Goal: Information Seeking & Learning: Learn about a topic

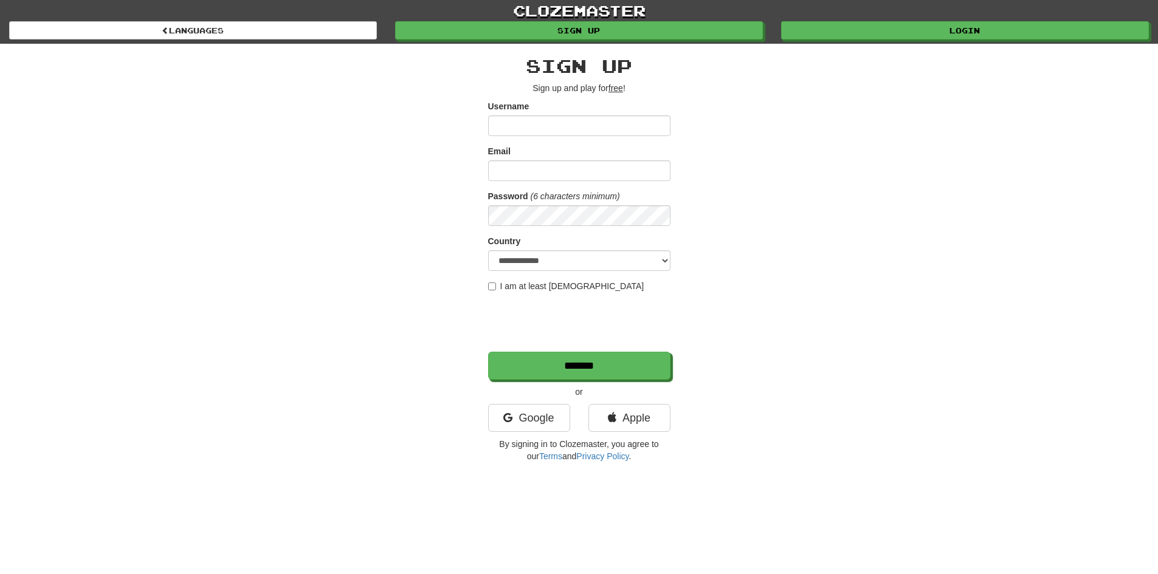
click at [540, 129] on input "Username" at bounding box center [579, 125] width 182 height 21
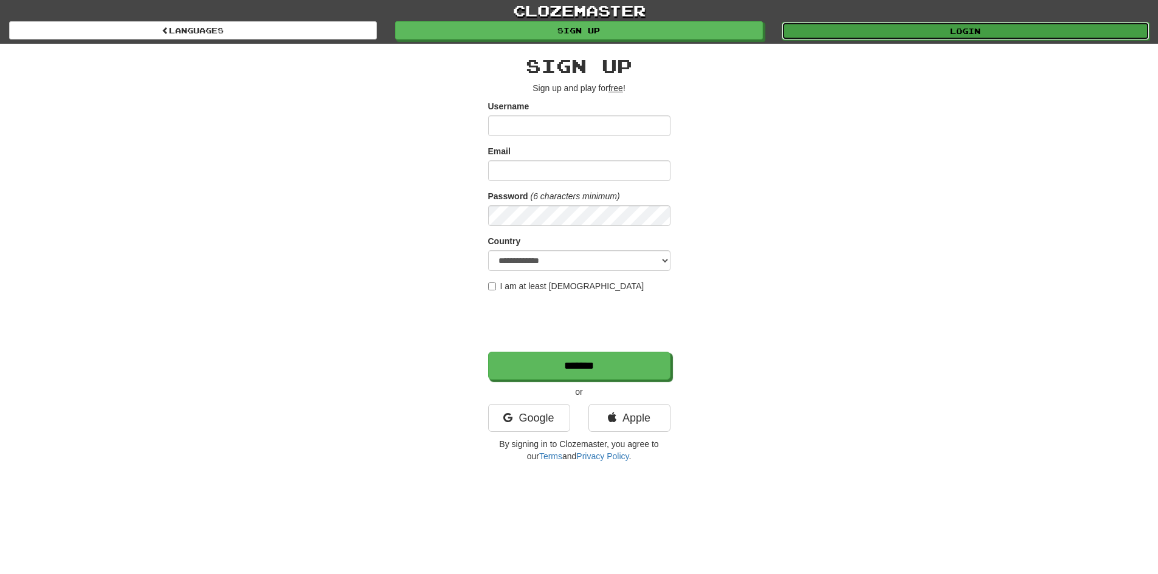
click at [858, 38] on link "Login" at bounding box center [966, 31] width 368 height 18
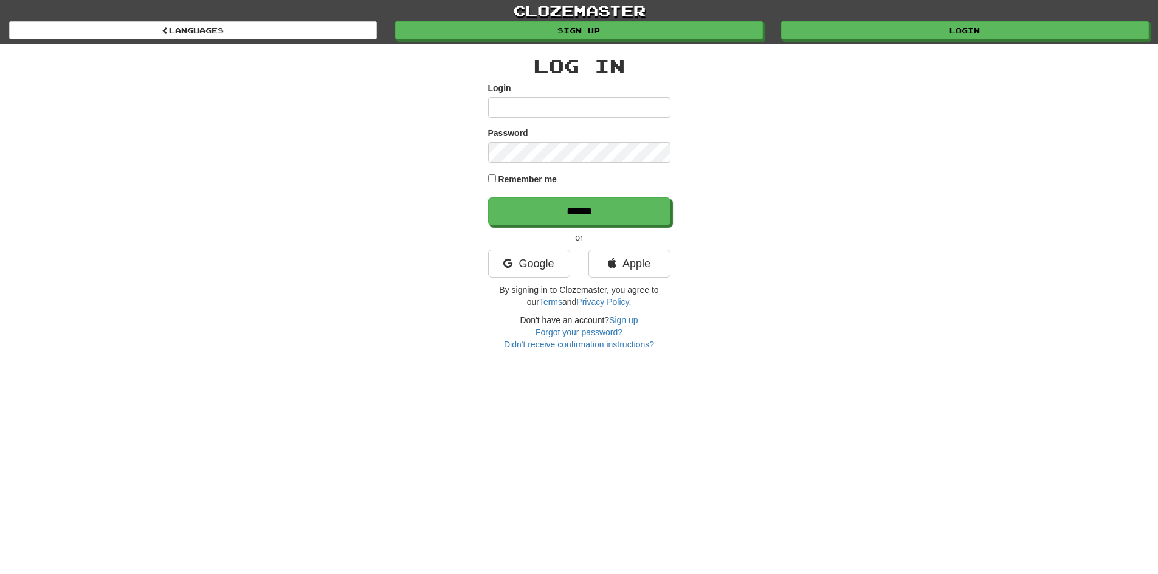
click at [580, 111] on input "Login" at bounding box center [579, 107] width 182 height 21
type input "*********"
click at [488, 198] on input "******" at bounding box center [579, 212] width 182 height 28
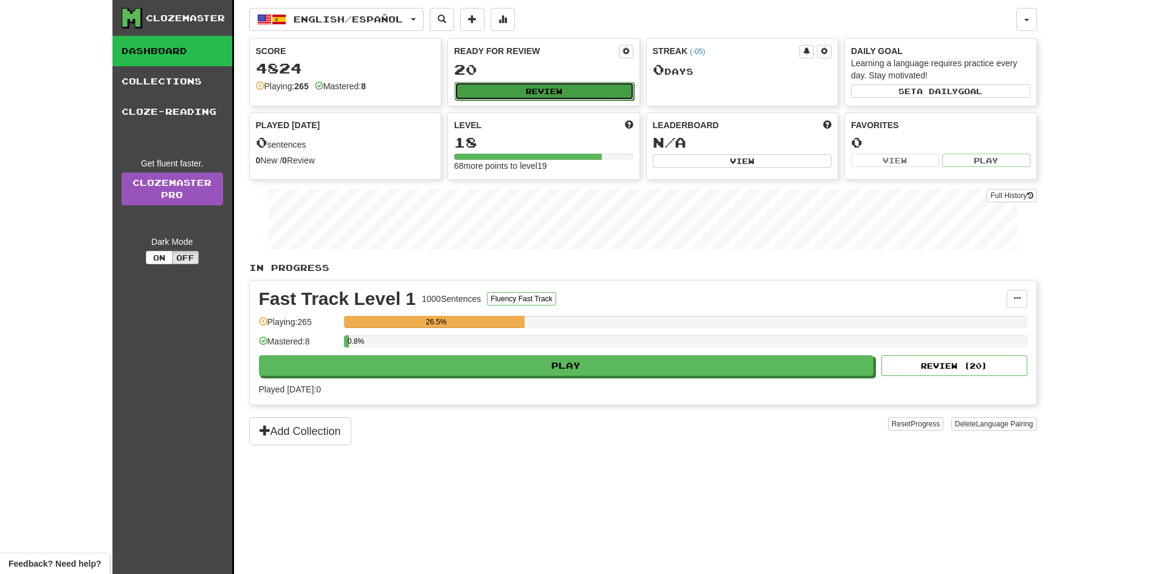
click at [571, 93] on button "Review" at bounding box center [544, 91] width 179 height 18
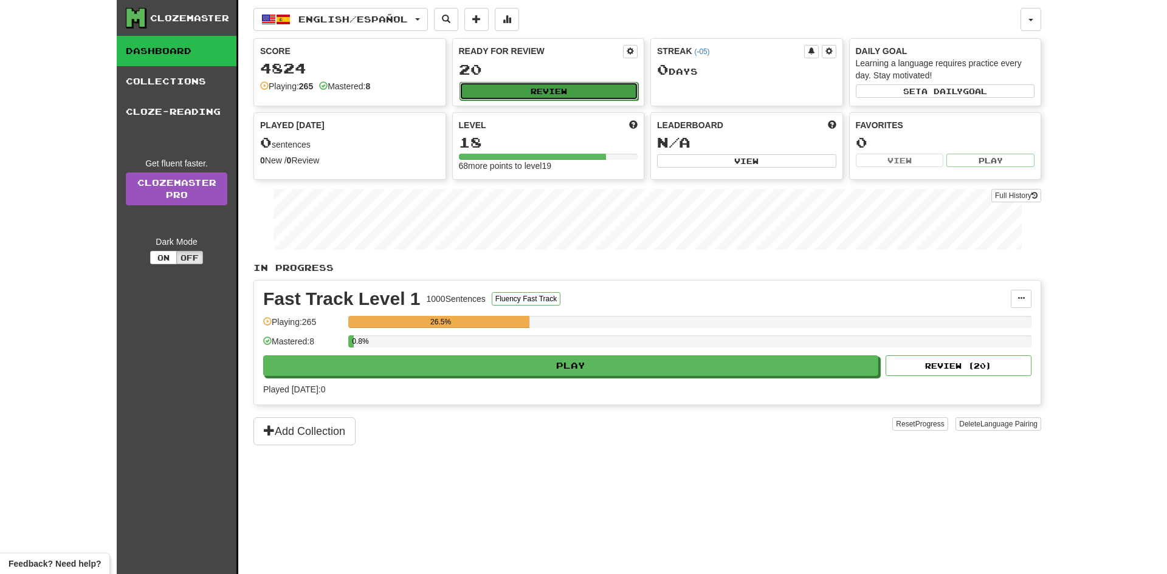
select select "**"
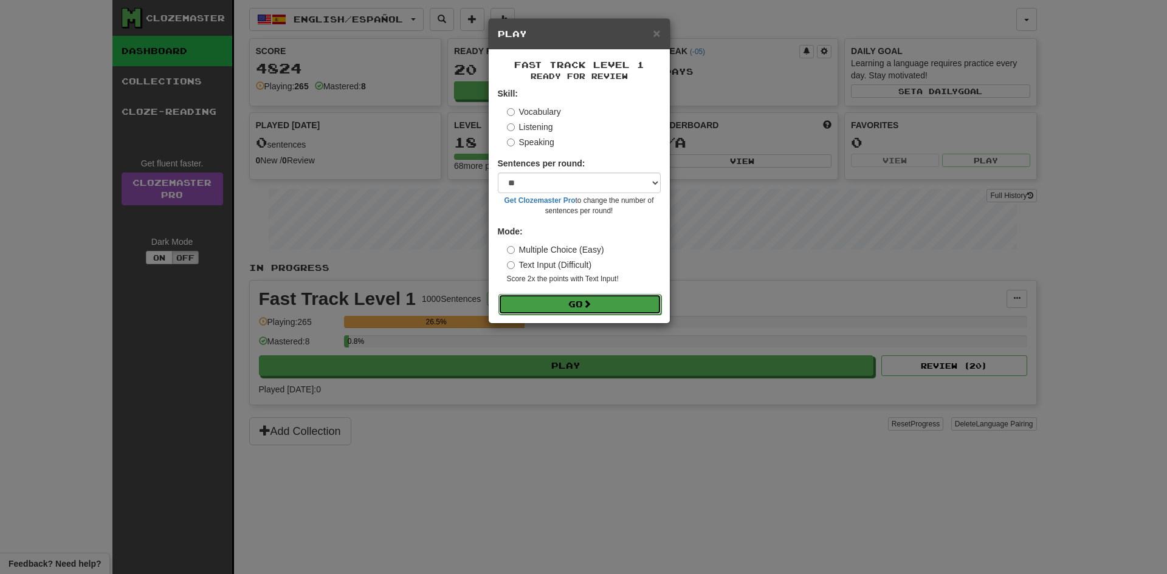
click at [595, 299] on button "Go" at bounding box center [579, 304] width 163 height 21
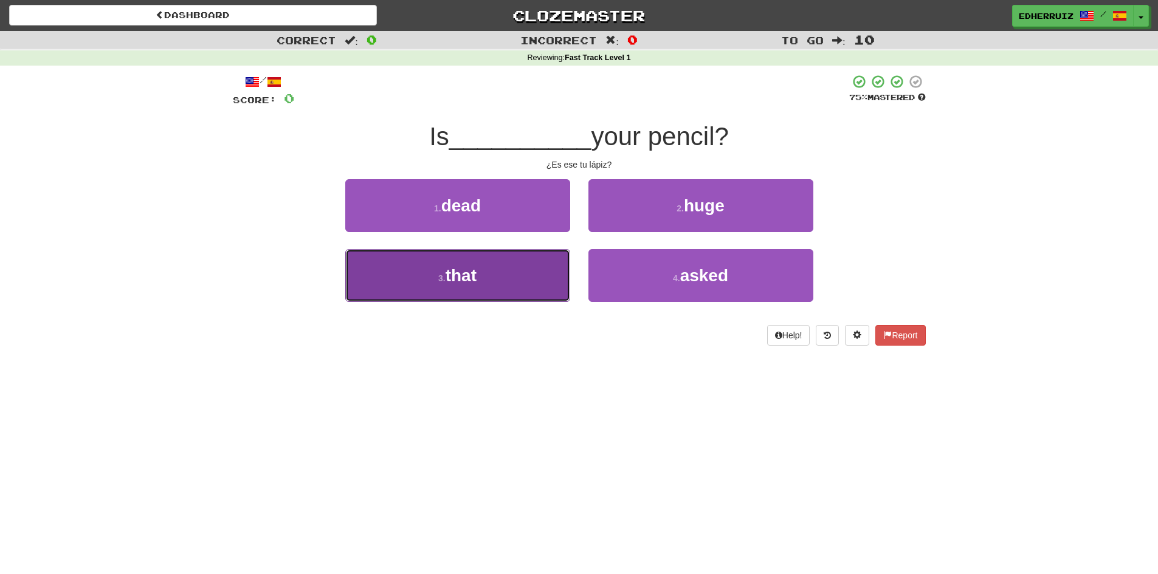
click at [440, 278] on small "3 ." at bounding box center [441, 279] width 7 height 10
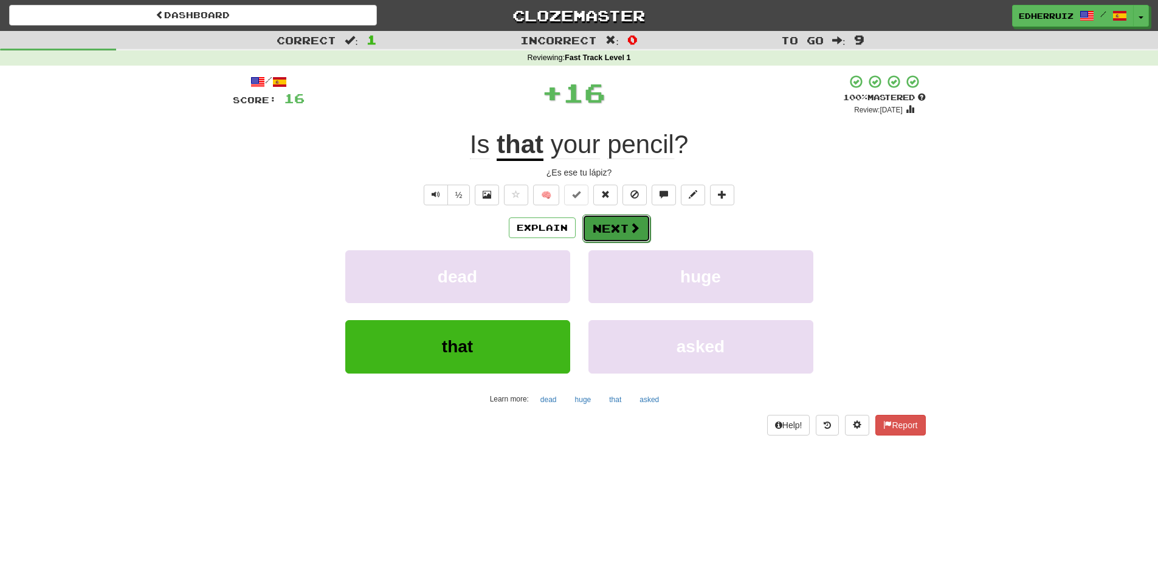
click at [637, 222] on span at bounding box center [634, 227] width 11 height 11
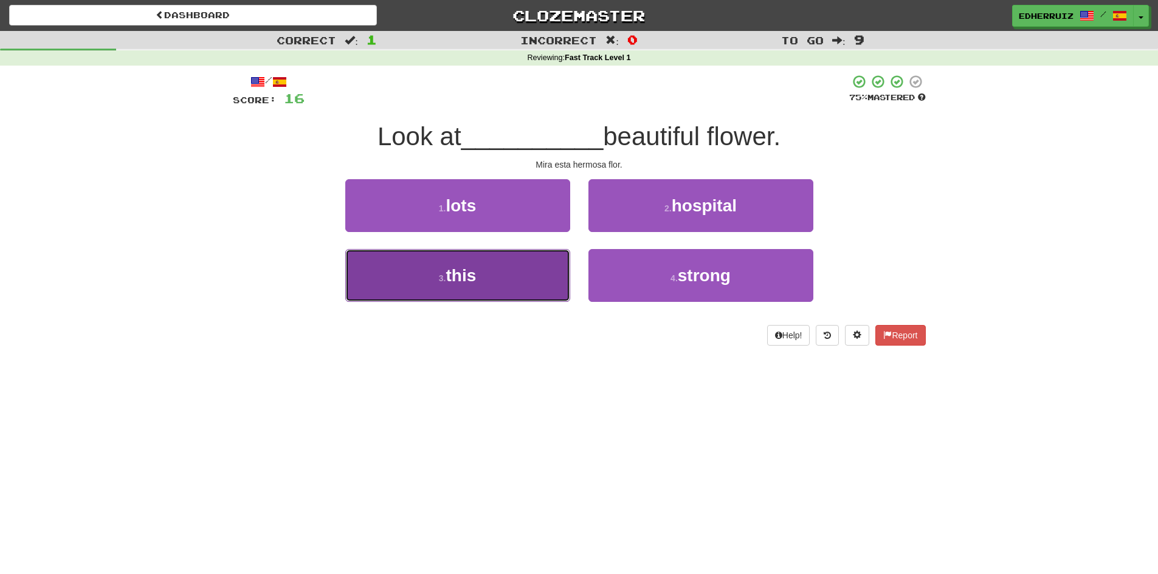
click at [529, 294] on button "3 . this" at bounding box center [457, 275] width 225 height 53
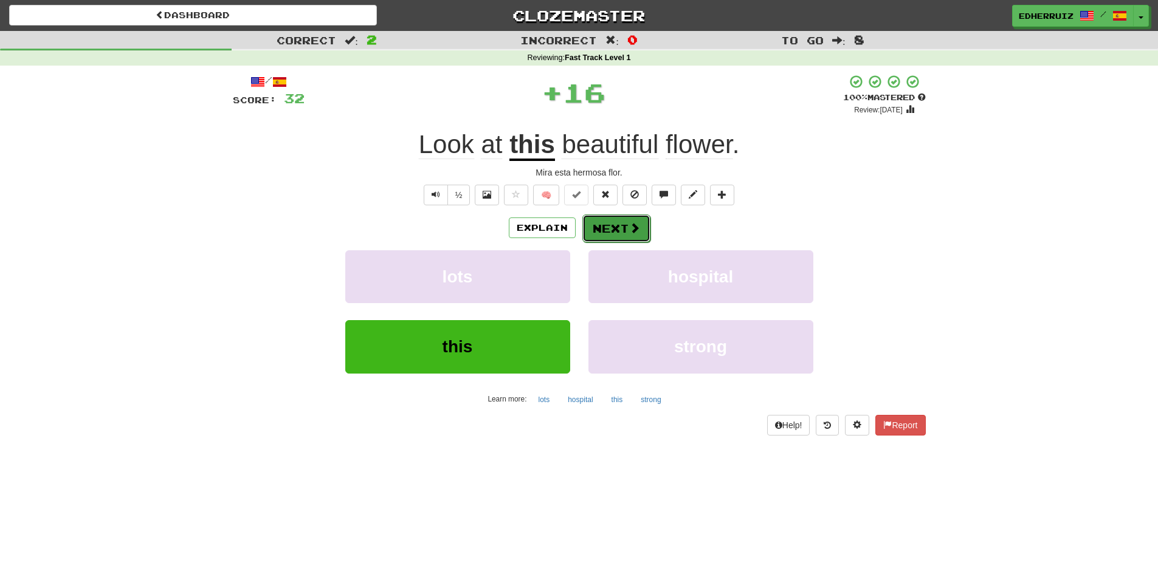
click at [622, 235] on button "Next" at bounding box center [616, 229] width 68 height 28
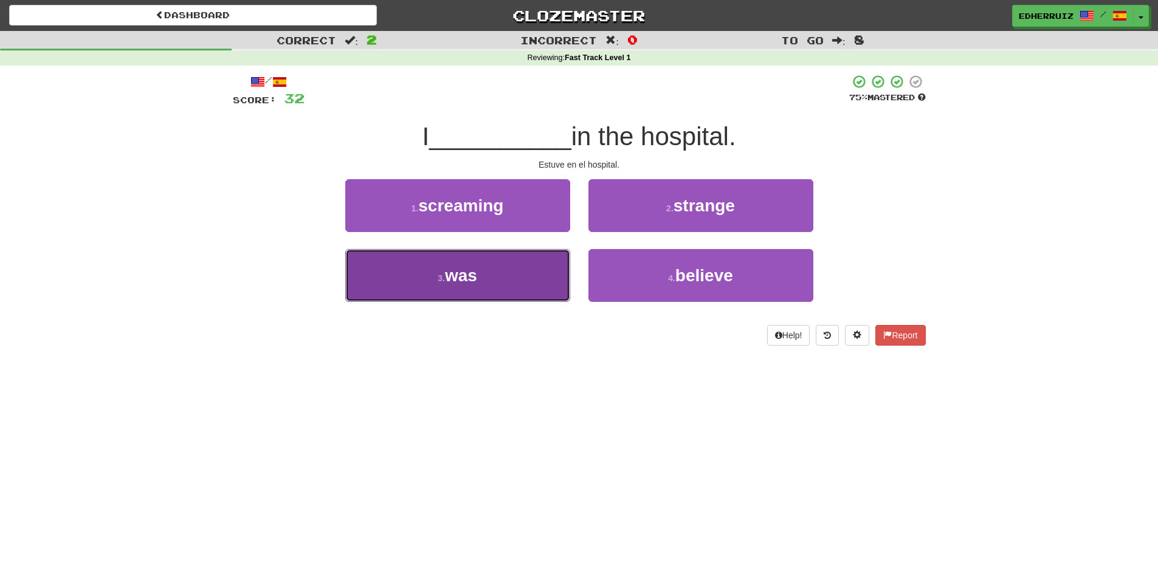
click at [443, 284] on button "3 . was" at bounding box center [457, 275] width 225 height 53
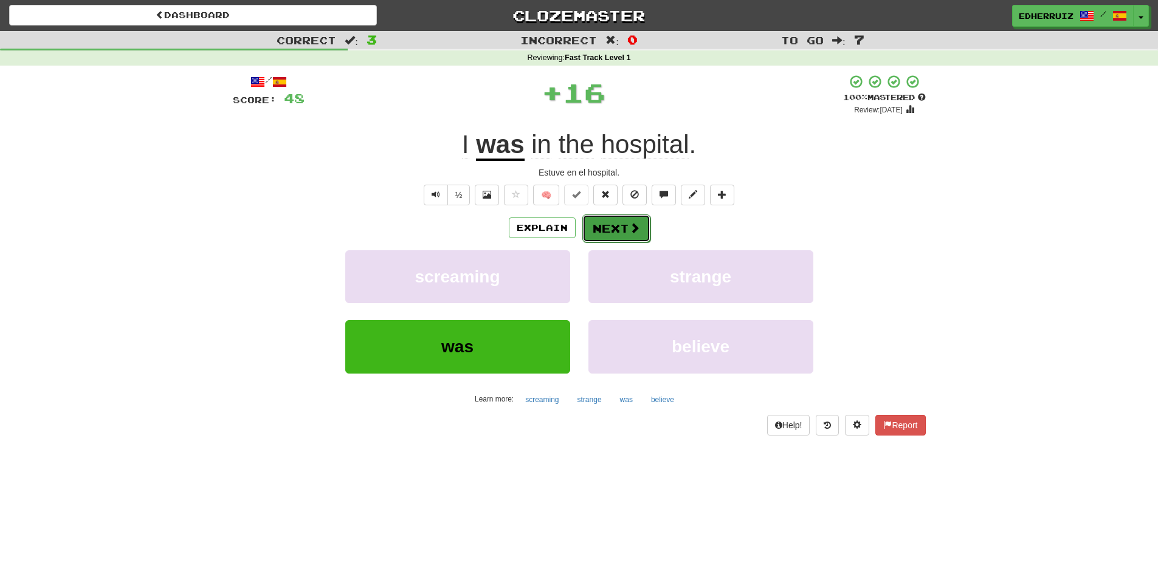
click at [624, 230] on button "Next" at bounding box center [616, 229] width 68 height 28
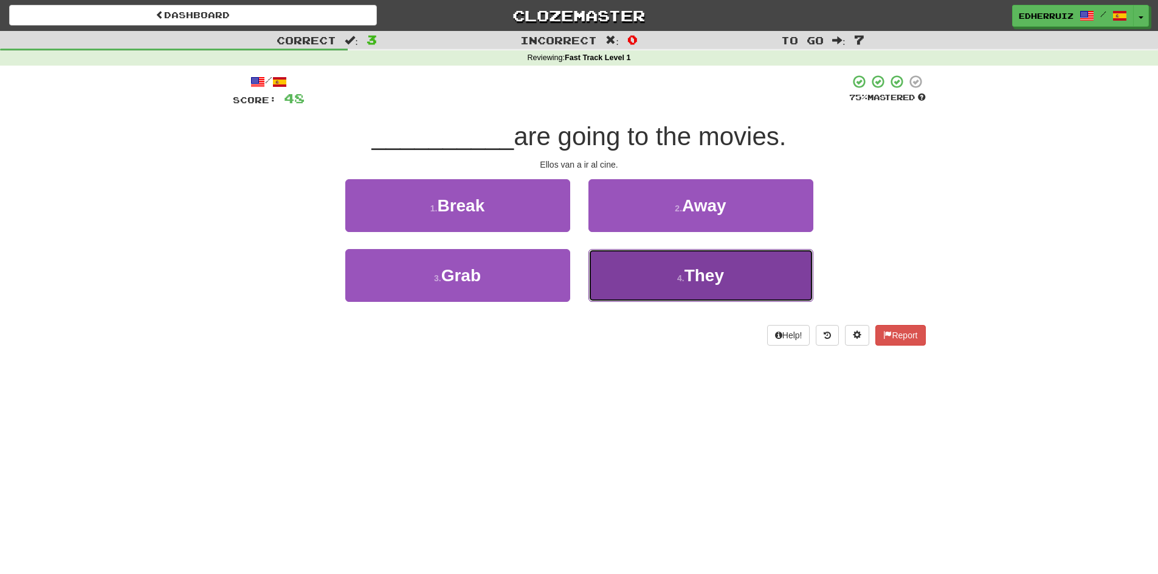
click at [635, 291] on button "4 . They" at bounding box center [700, 275] width 225 height 53
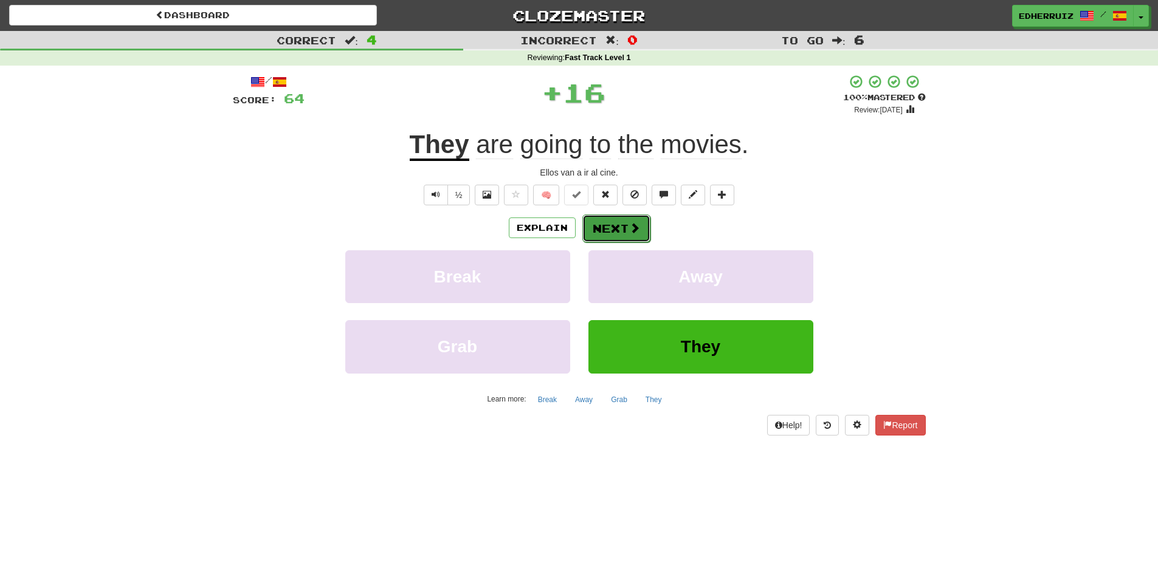
click at [641, 224] on button "Next" at bounding box center [616, 229] width 68 height 28
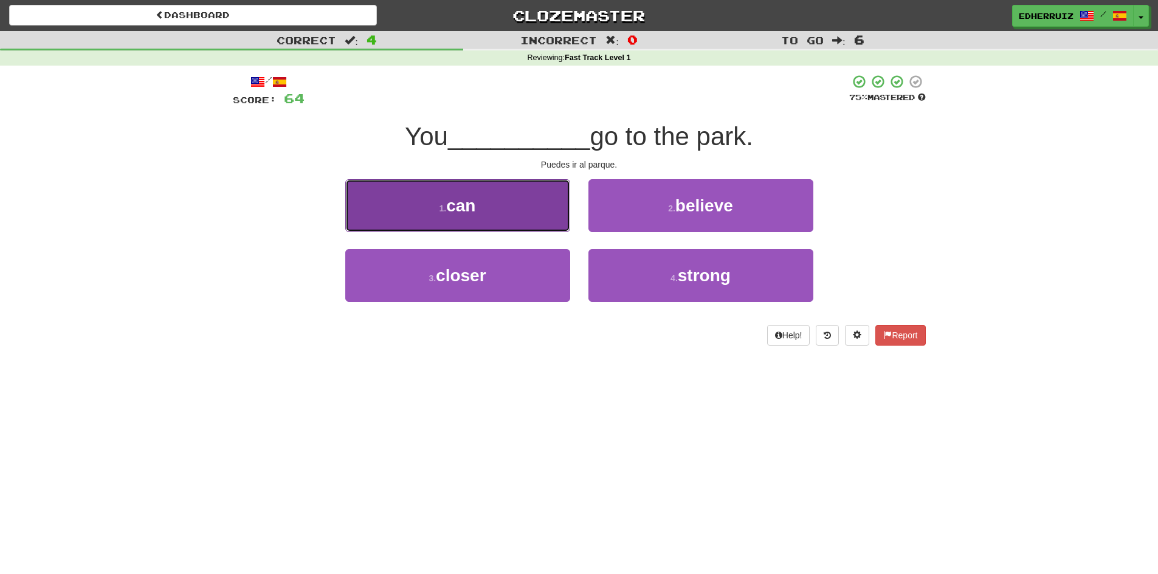
click at [490, 224] on button "1 . can" at bounding box center [457, 205] width 225 height 53
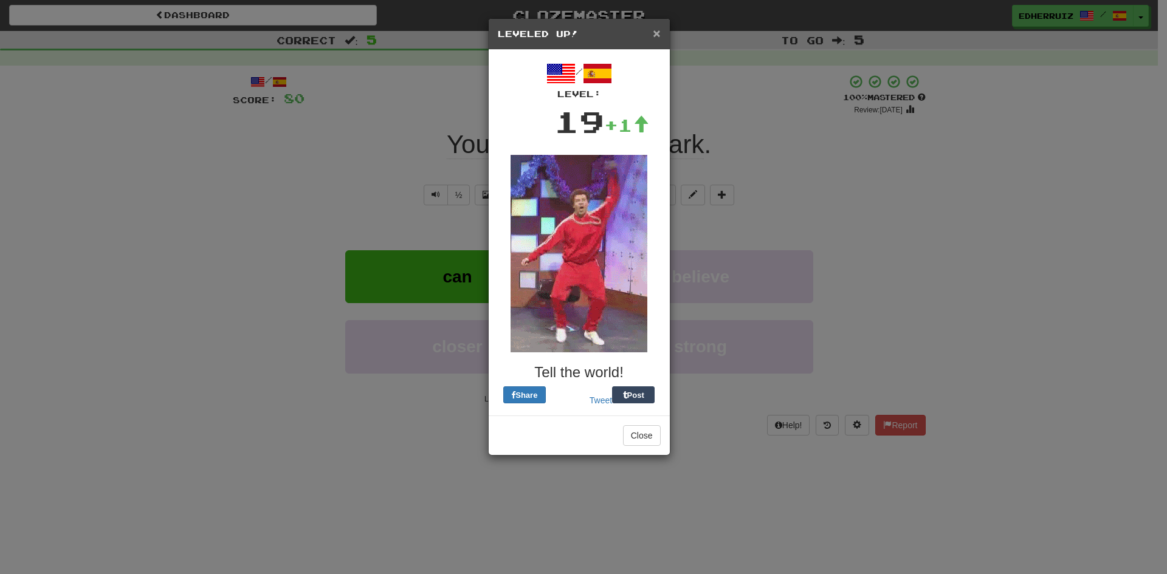
click at [659, 33] on span "×" at bounding box center [656, 33] width 7 height 14
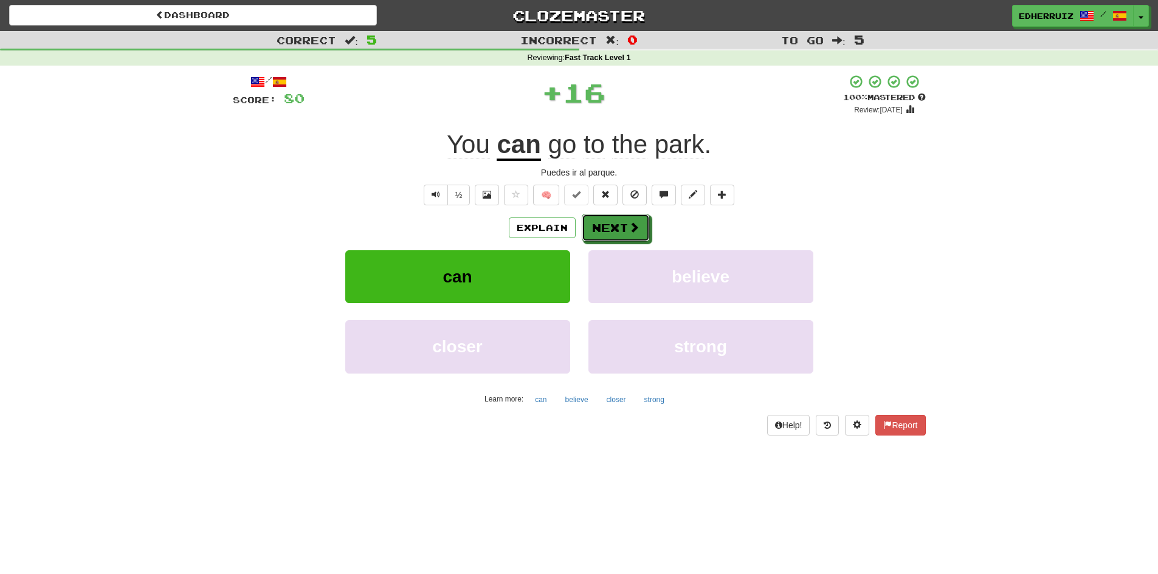
click at [633, 228] on span at bounding box center [634, 227] width 11 height 11
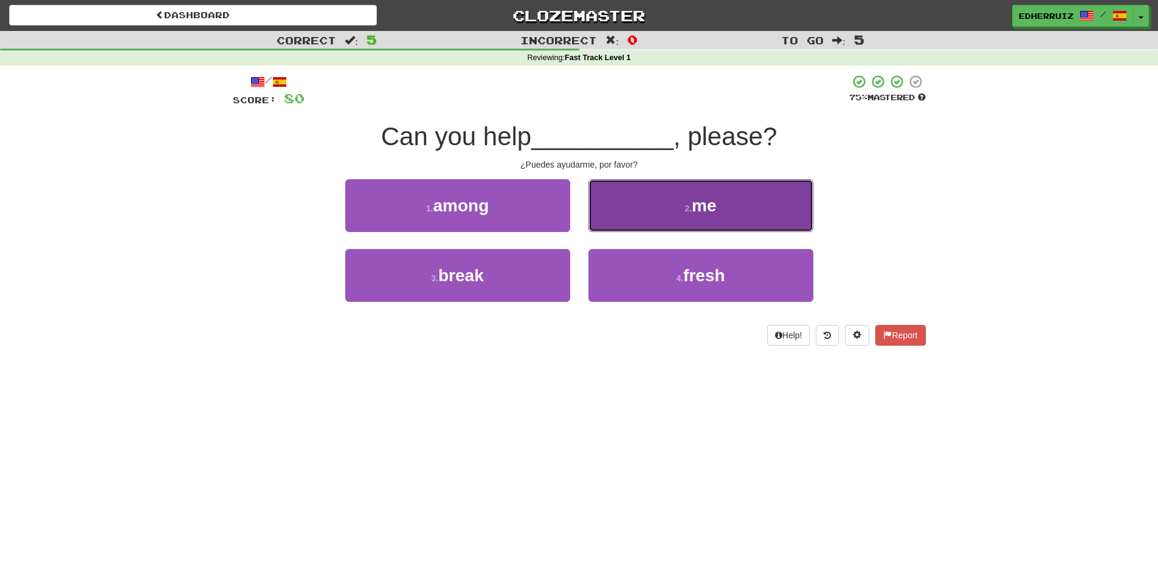
click at [633, 222] on button "2 . me" at bounding box center [700, 205] width 225 height 53
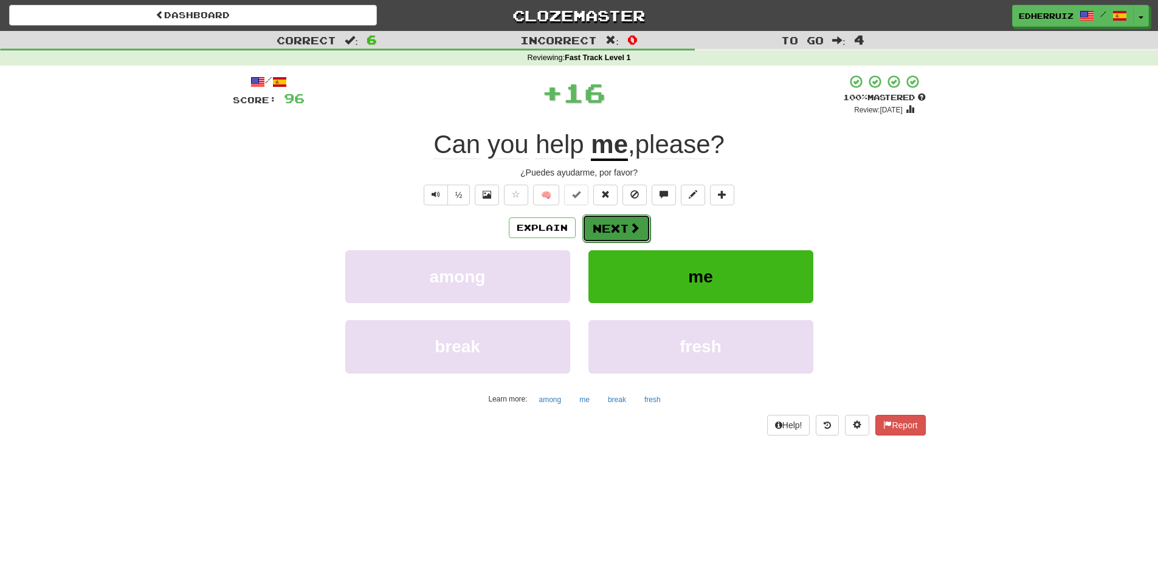
click at [610, 223] on button "Next" at bounding box center [616, 229] width 68 height 28
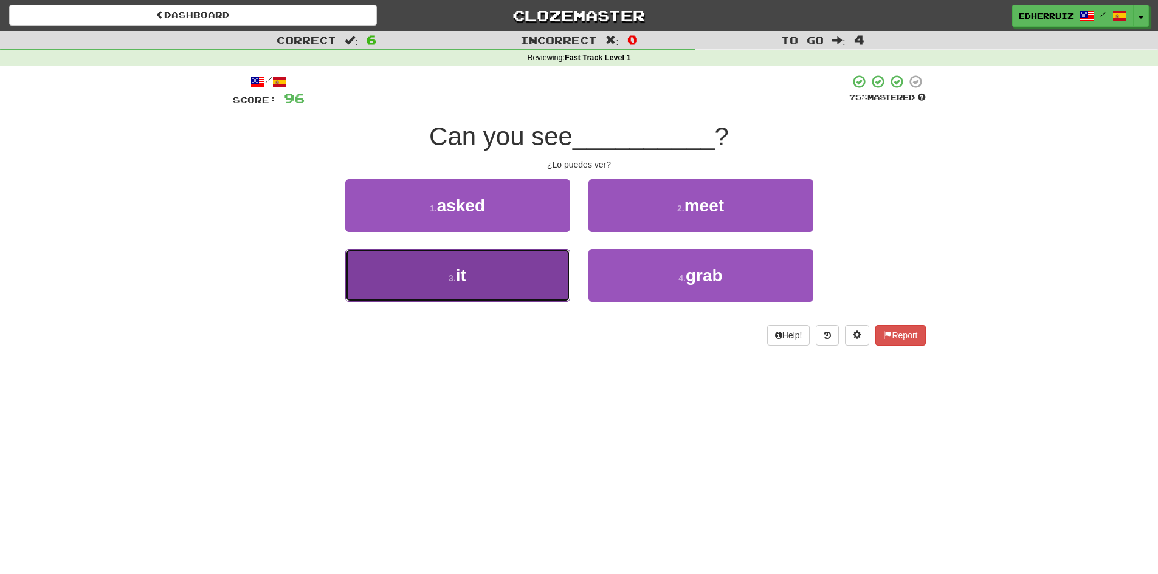
click at [550, 283] on button "3 . it" at bounding box center [457, 275] width 225 height 53
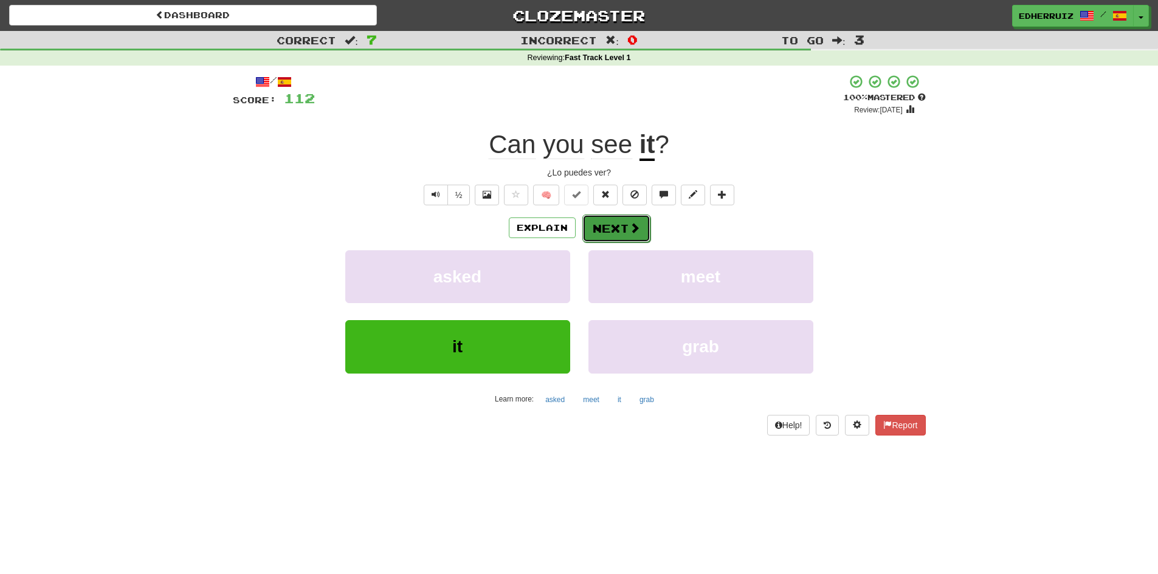
click at [635, 233] on span at bounding box center [634, 227] width 11 height 11
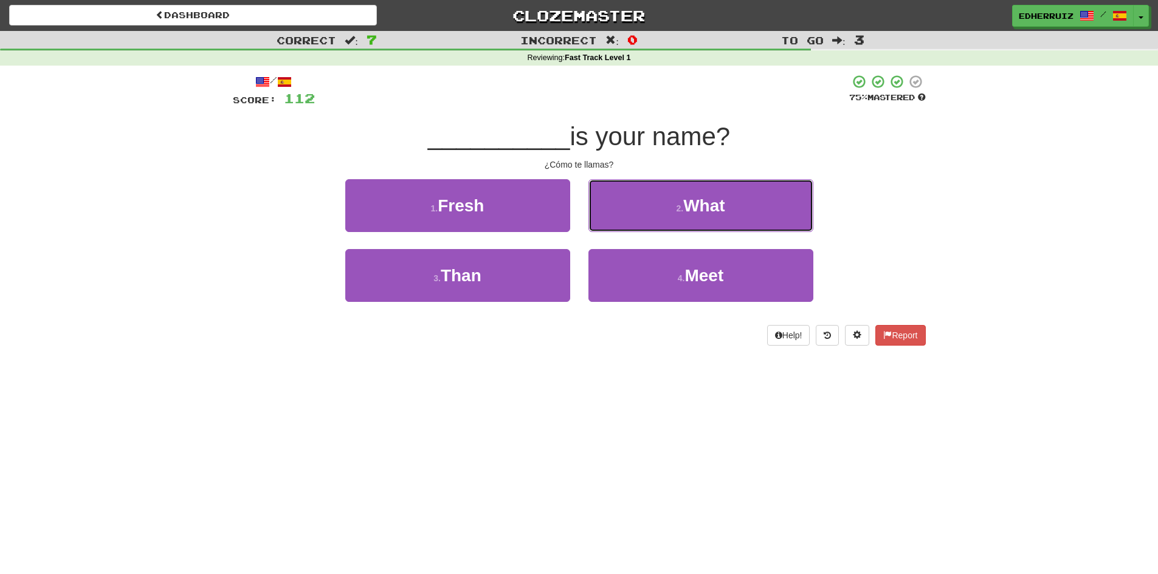
click at [686, 207] on span "What" at bounding box center [703, 205] width 41 height 19
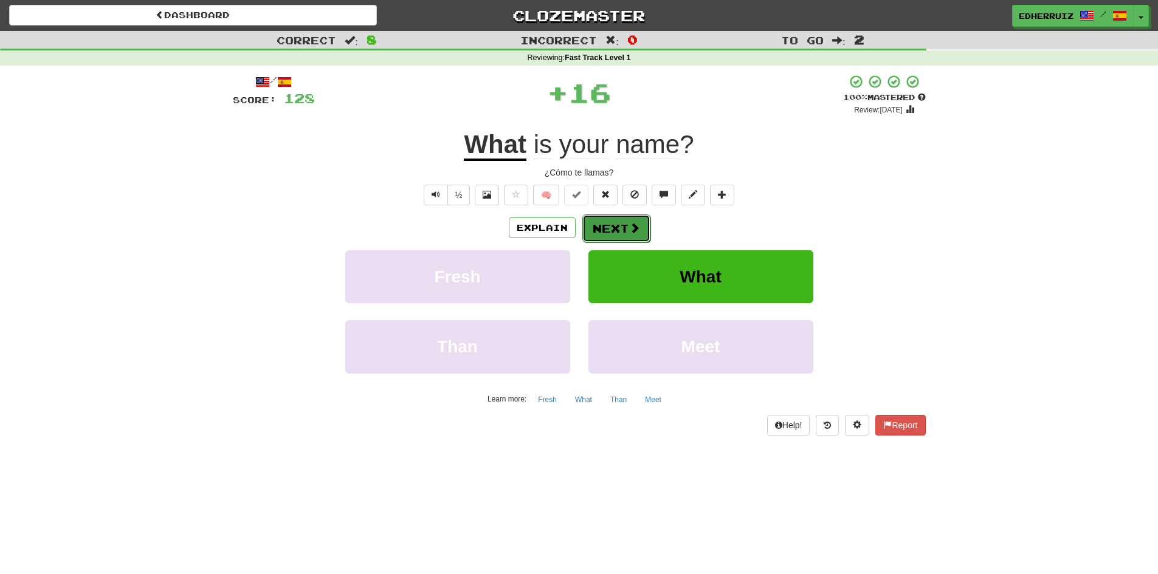
click at [616, 236] on button "Next" at bounding box center [616, 229] width 68 height 28
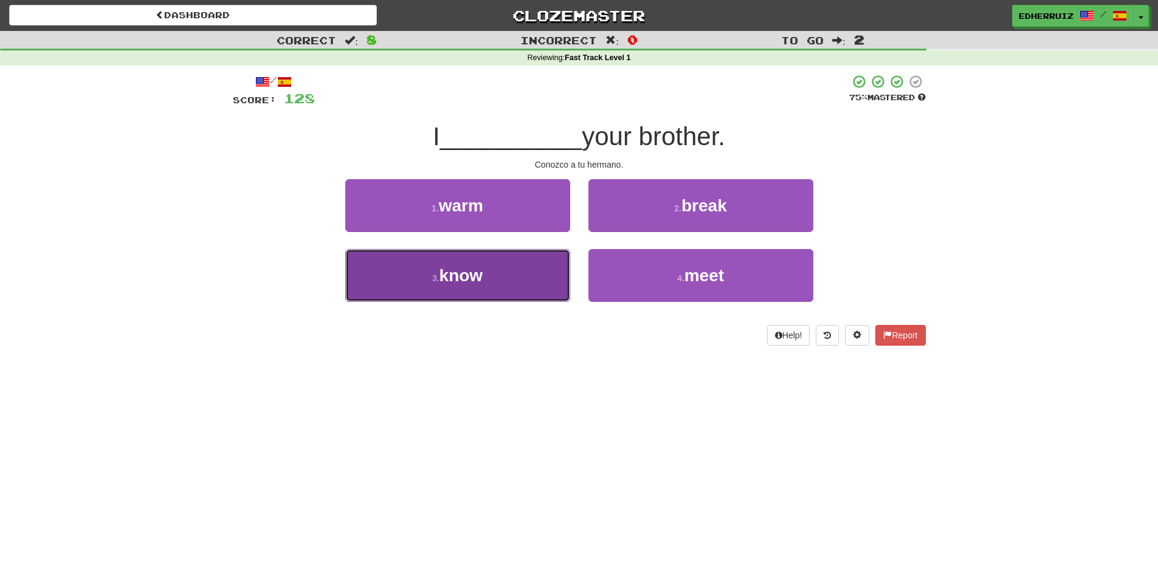
click at [500, 298] on button "3 . know" at bounding box center [457, 275] width 225 height 53
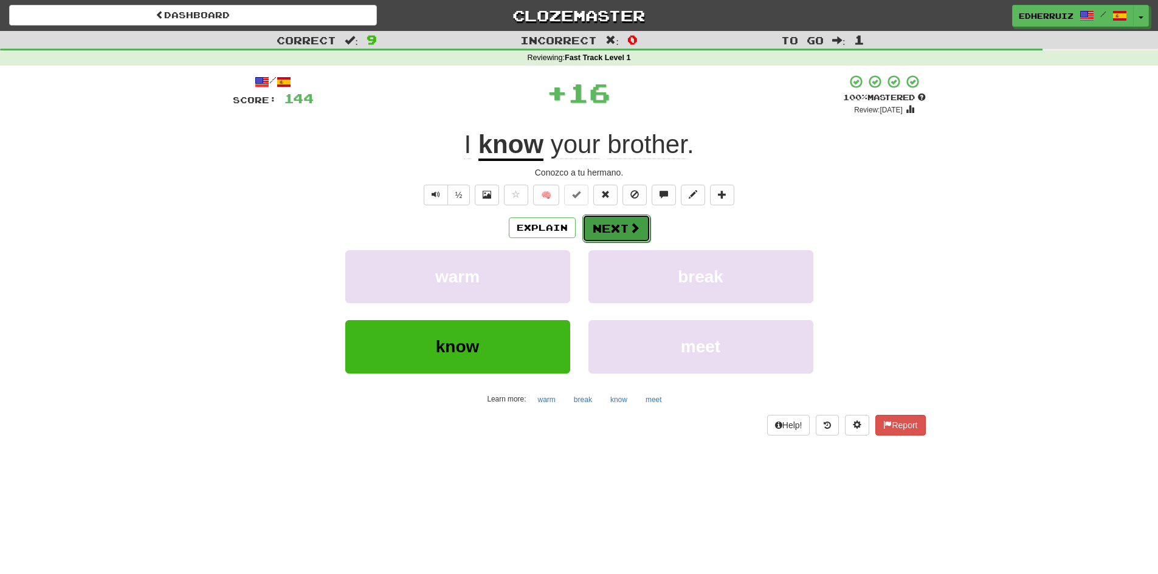
click at [645, 238] on button "Next" at bounding box center [616, 229] width 68 height 28
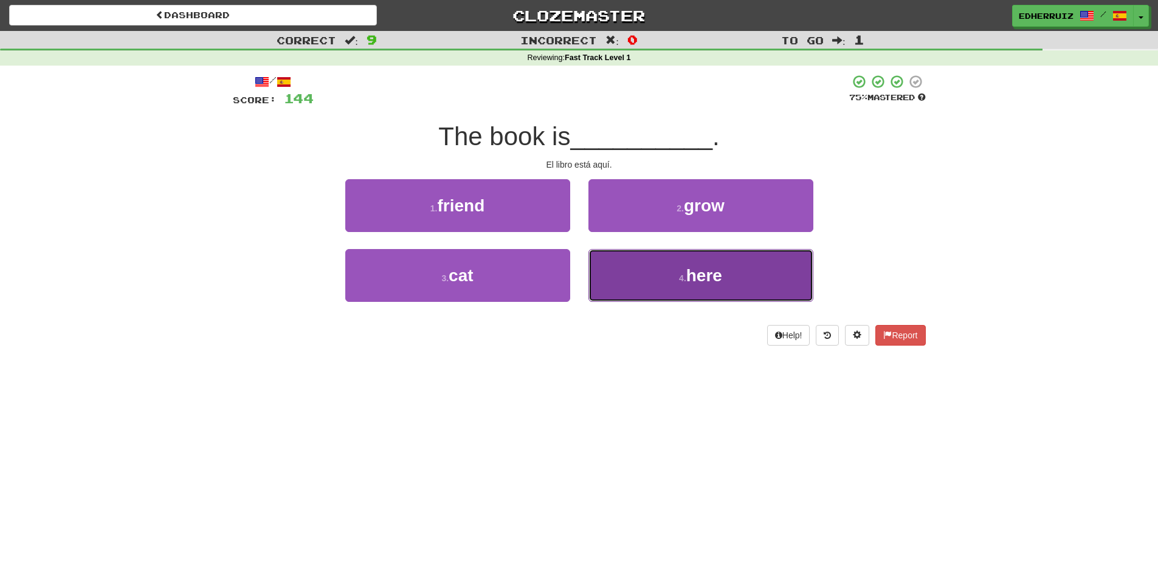
click at [632, 287] on button "4 . here" at bounding box center [700, 275] width 225 height 53
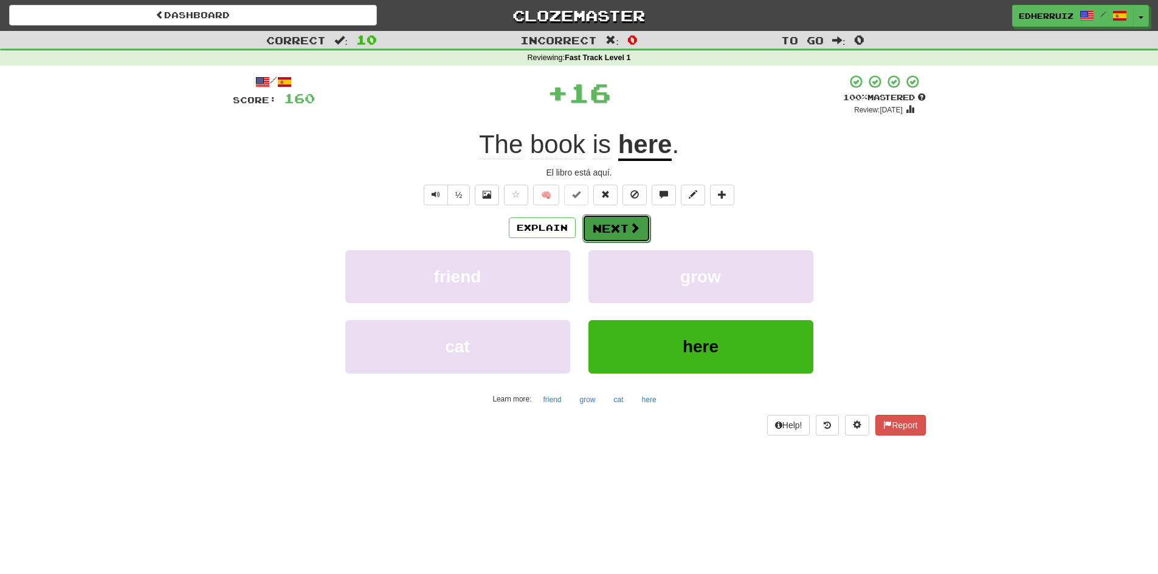
click at [629, 240] on button "Next" at bounding box center [616, 229] width 68 height 28
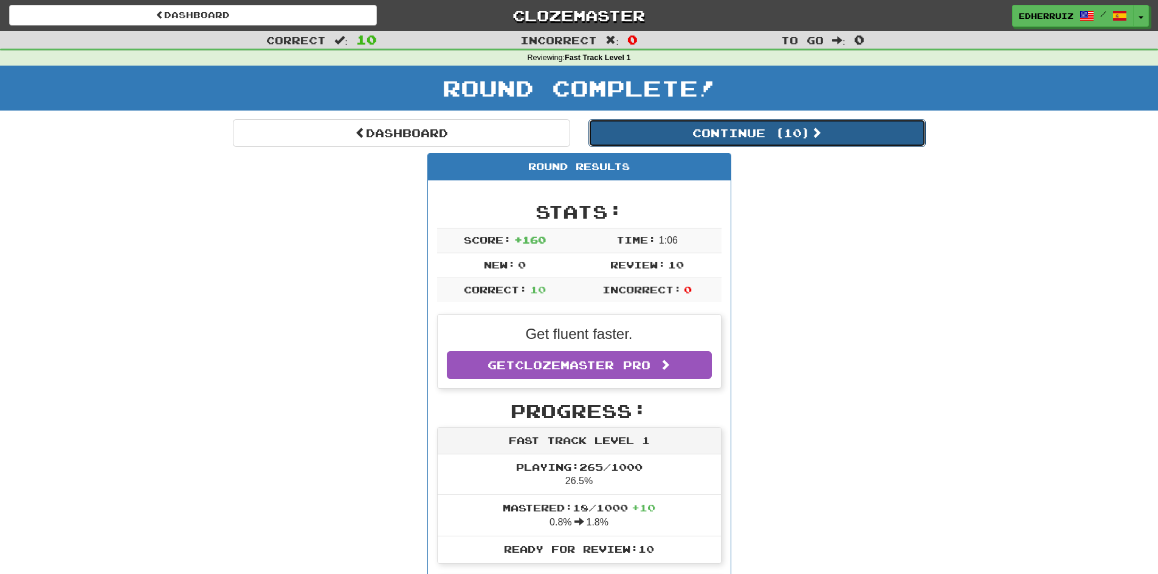
click at [818, 139] on button "Continue ( 10 )" at bounding box center [756, 133] width 337 height 28
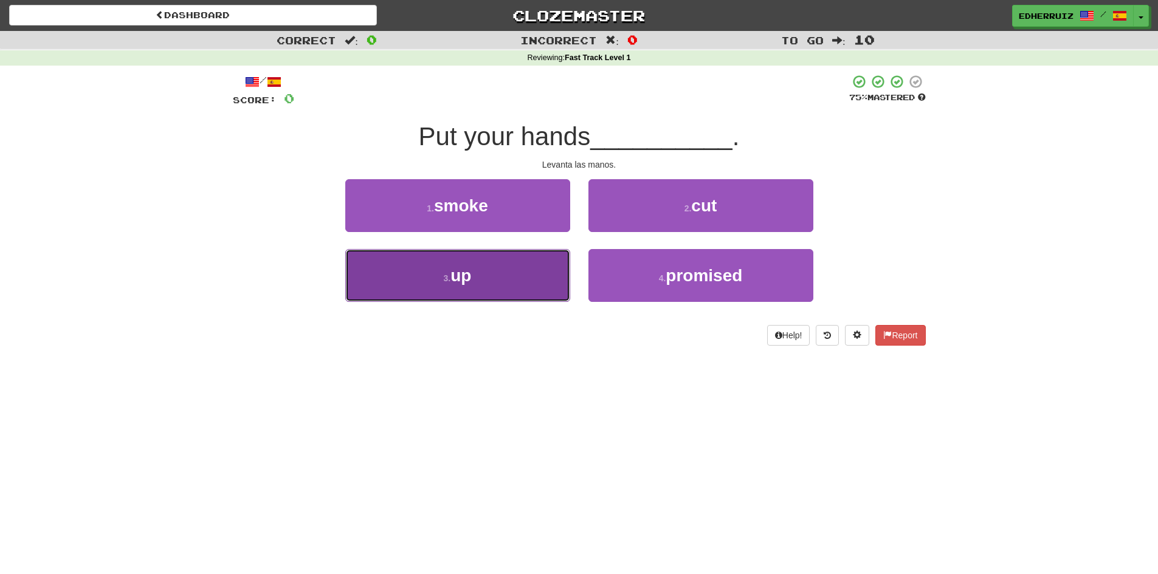
click at [542, 282] on button "3 . up" at bounding box center [457, 275] width 225 height 53
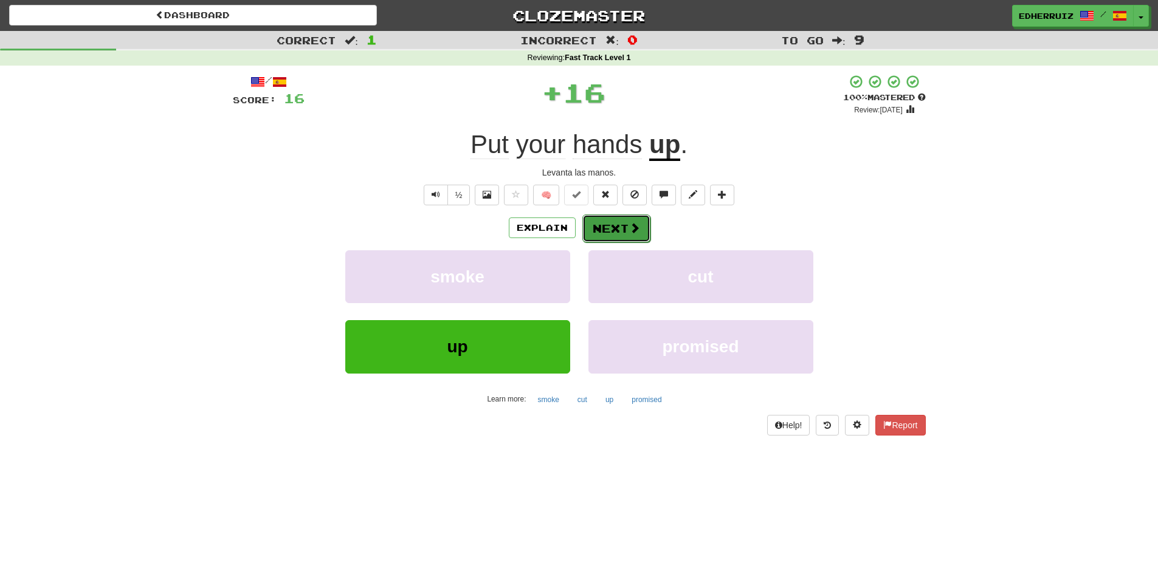
click at [618, 220] on button "Next" at bounding box center [616, 229] width 68 height 28
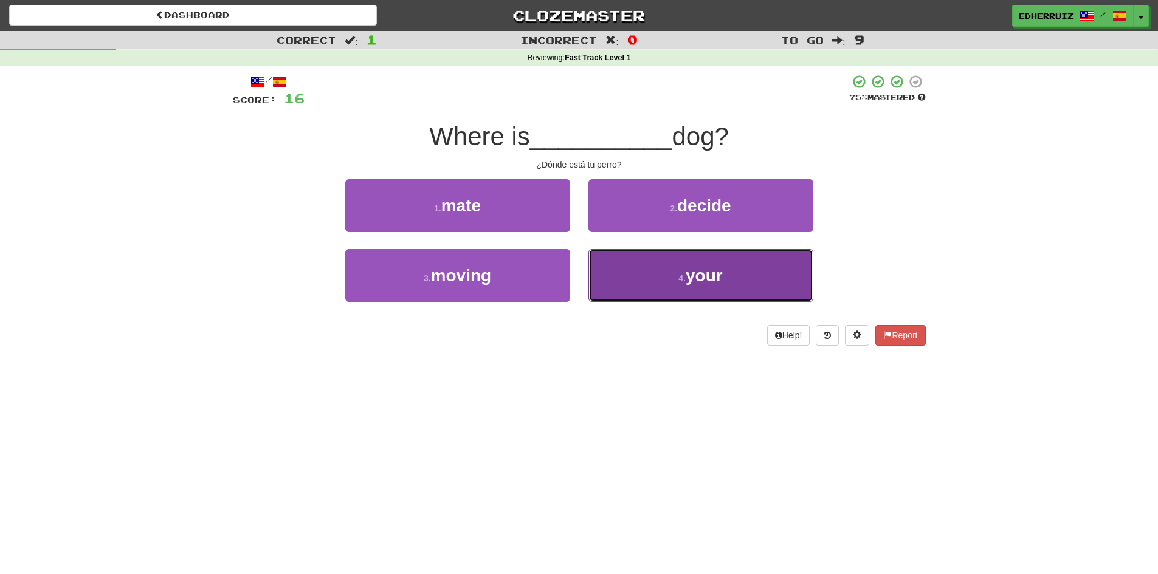
click at [689, 285] on button "4 . your" at bounding box center [700, 275] width 225 height 53
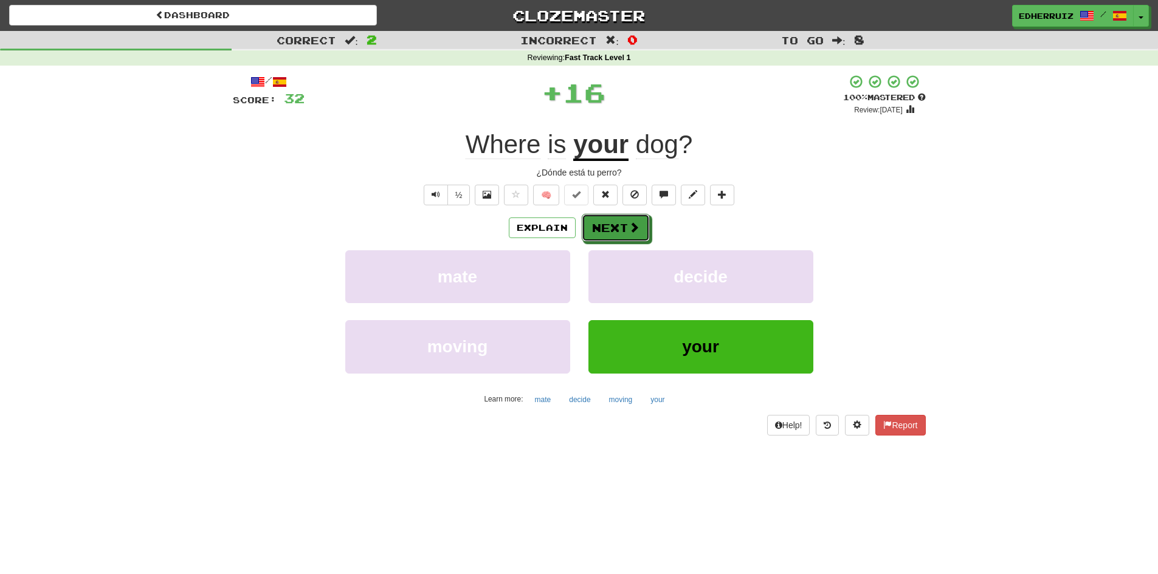
click at [627, 243] on div "Explain Next mate decide moving your Learn more: mate decide moving your" at bounding box center [579, 311] width 693 height 195
click at [629, 223] on span at bounding box center [634, 227] width 11 height 11
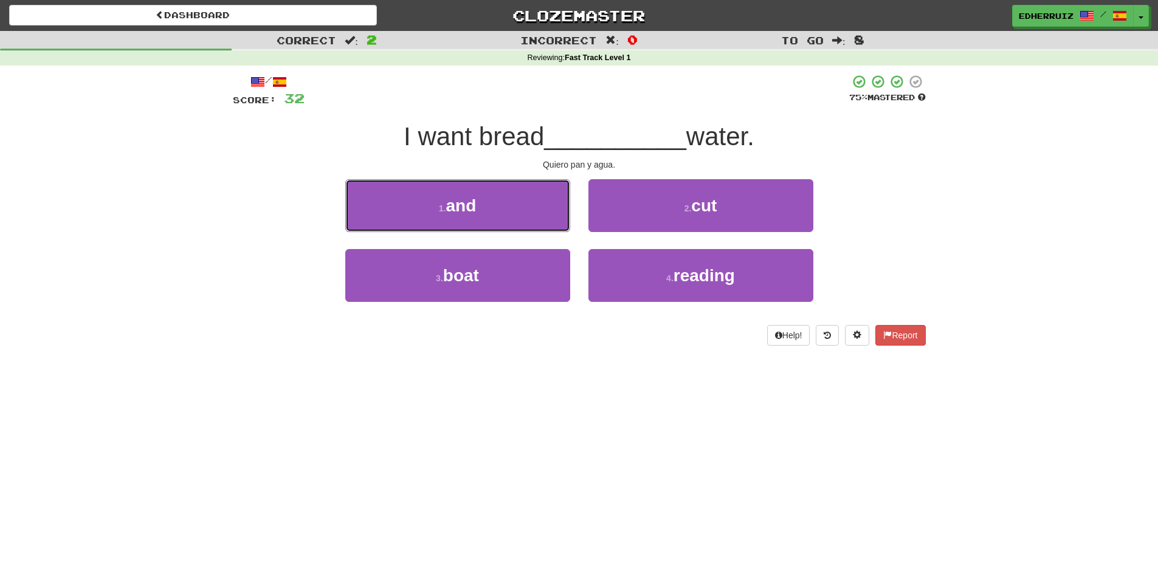
click at [514, 209] on button "1 . and" at bounding box center [457, 205] width 225 height 53
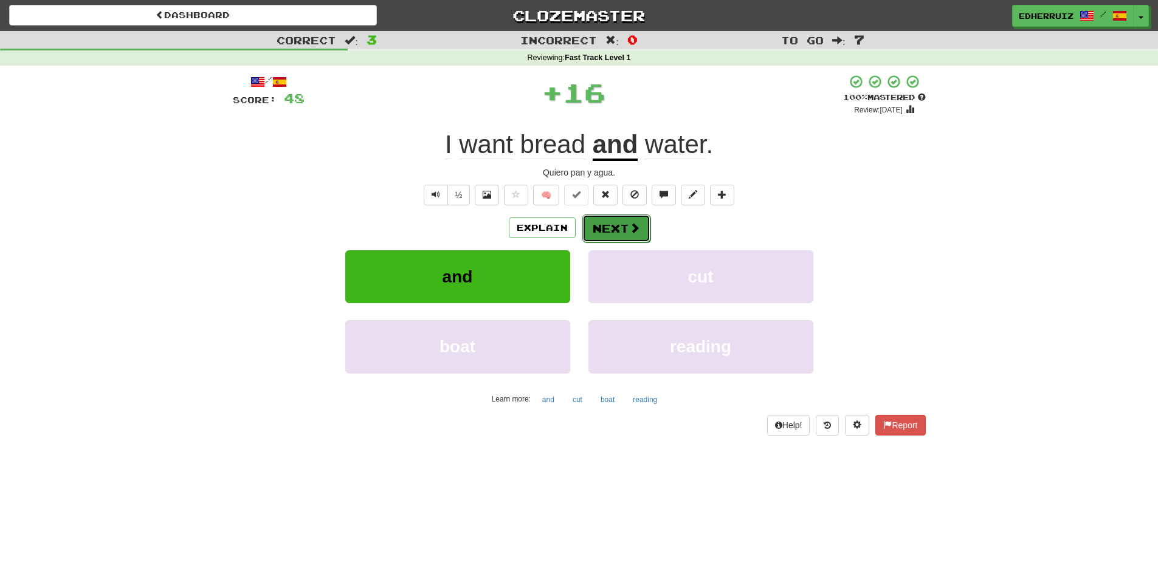
click at [618, 226] on button "Next" at bounding box center [616, 229] width 68 height 28
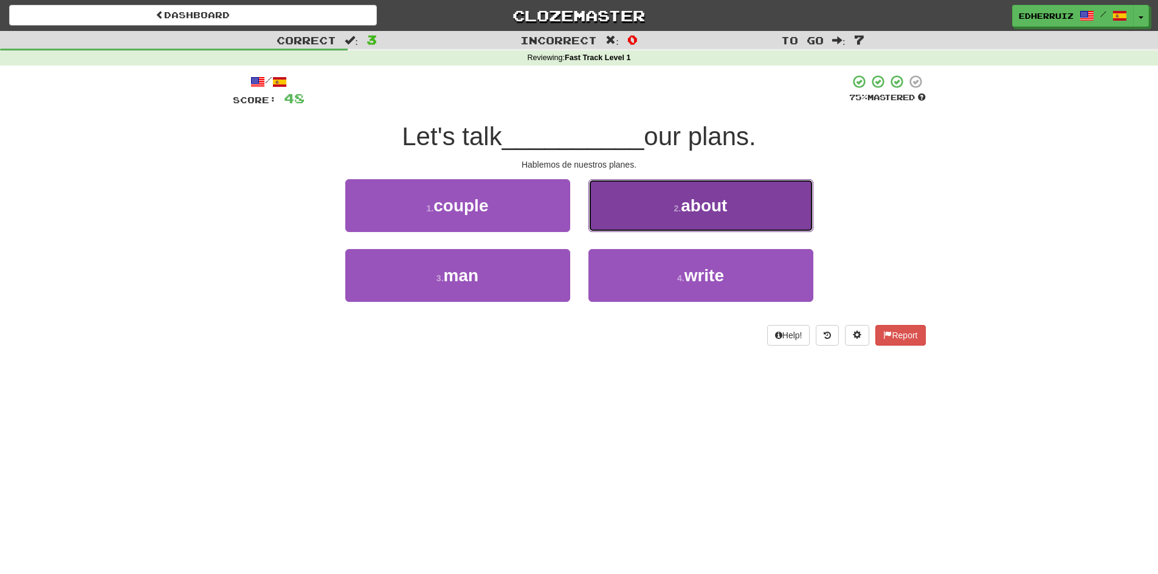
click at [793, 221] on button "2 . about" at bounding box center [700, 205] width 225 height 53
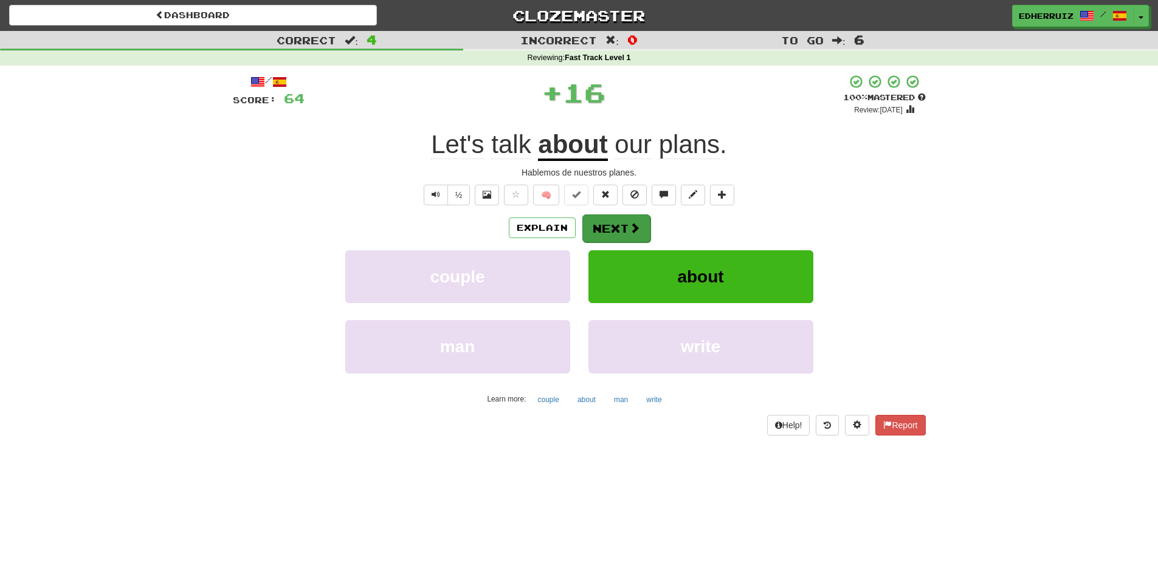
drag, startPoint x: 628, startPoint y: 210, endPoint x: 627, endPoint y: 225, distance: 14.6
click at [627, 215] on div "/ Score: 64 + 16 100 % Mastered Review: 2026-03-14 Let's talk about our plans .…" at bounding box center [579, 254] width 693 height 361
click at [630, 232] on span at bounding box center [634, 227] width 11 height 11
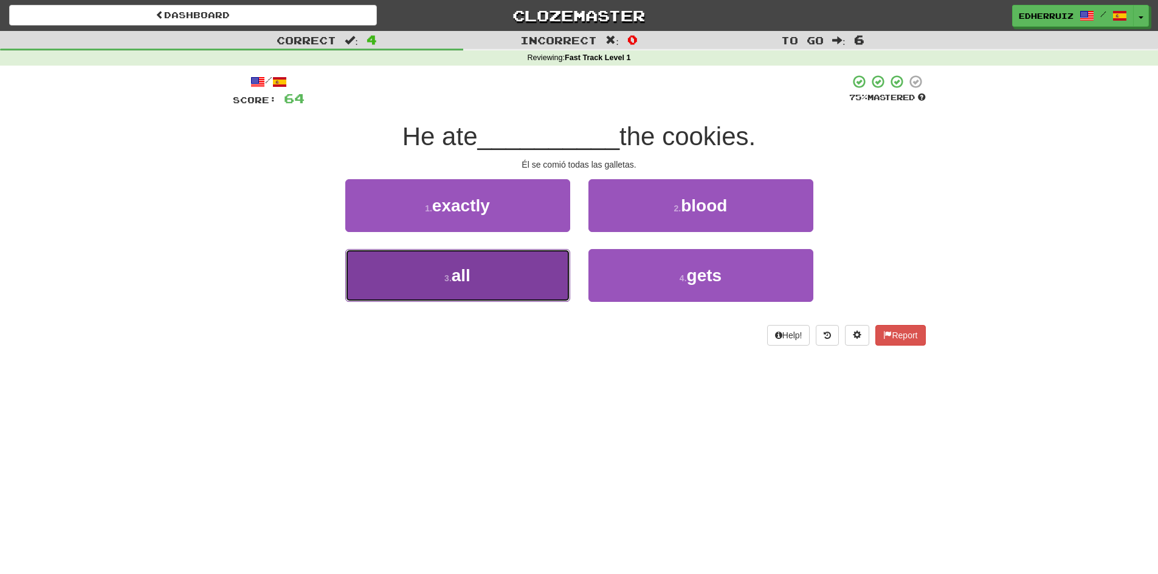
click at [551, 286] on button "3 . all" at bounding box center [457, 275] width 225 height 53
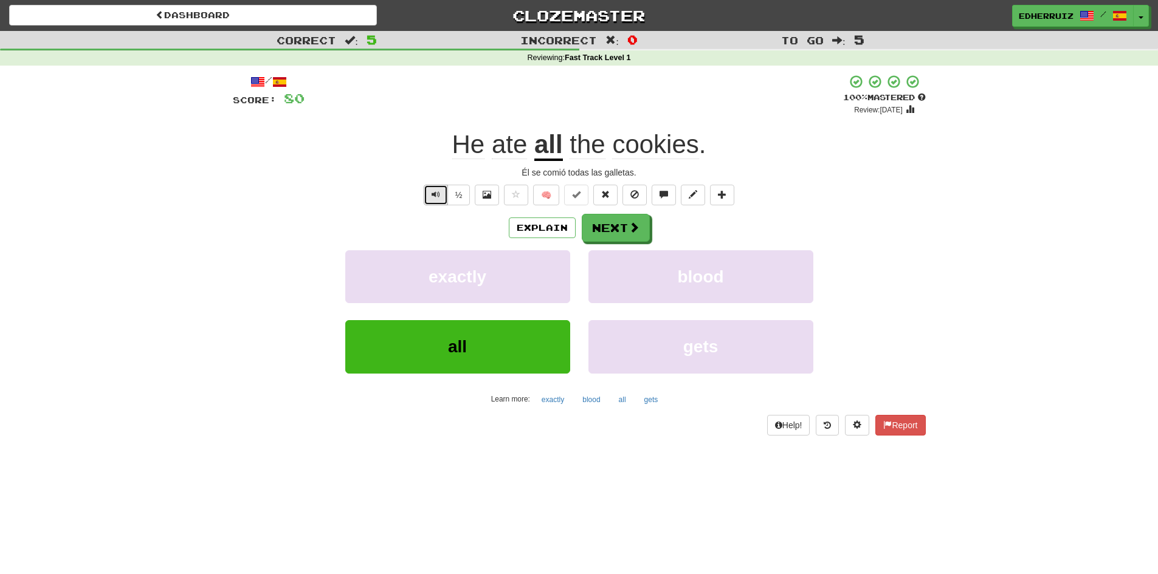
click at [441, 196] on button "Text-to-speech controls" at bounding box center [436, 195] width 24 height 21
click at [607, 232] on button "Next" at bounding box center [616, 229] width 68 height 28
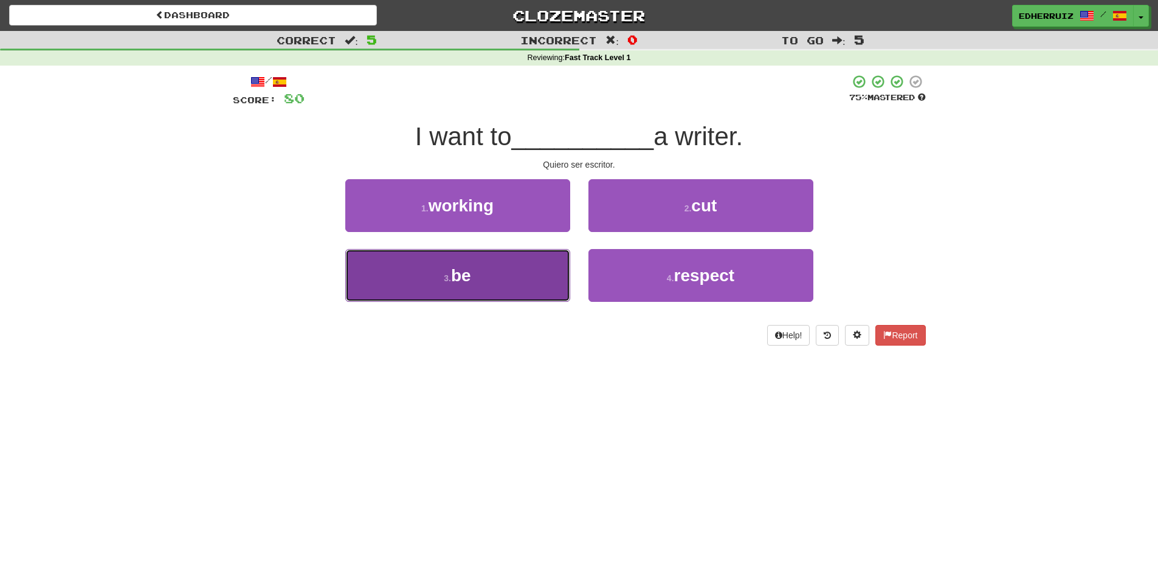
click at [510, 291] on button "3 . be" at bounding box center [457, 275] width 225 height 53
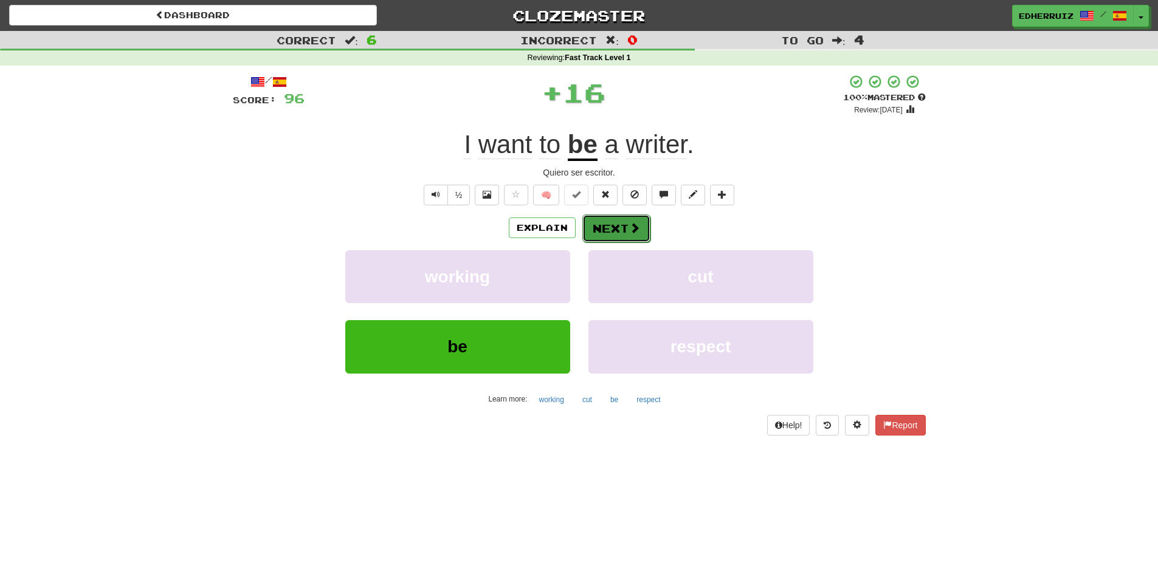
click at [643, 229] on button "Next" at bounding box center [616, 229] width 68 height 28
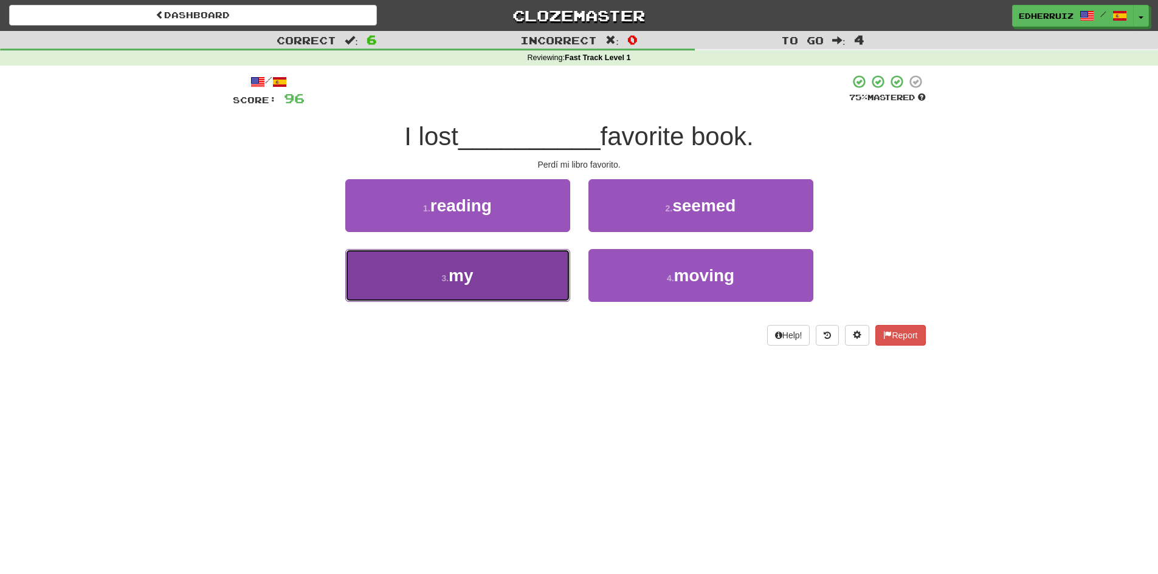
click at [540, 277] on button "3 . my" at bounding box center [457, 275] width 225 height 53
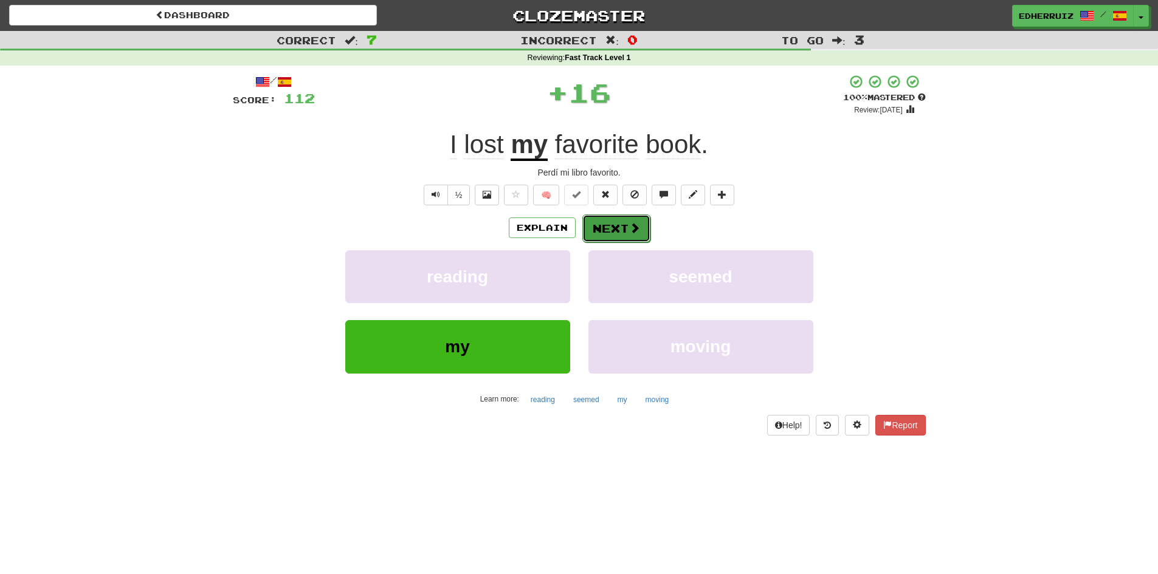
click at [625, 233] on button "Next" at bounding box center [616, 229] width 68 height 28
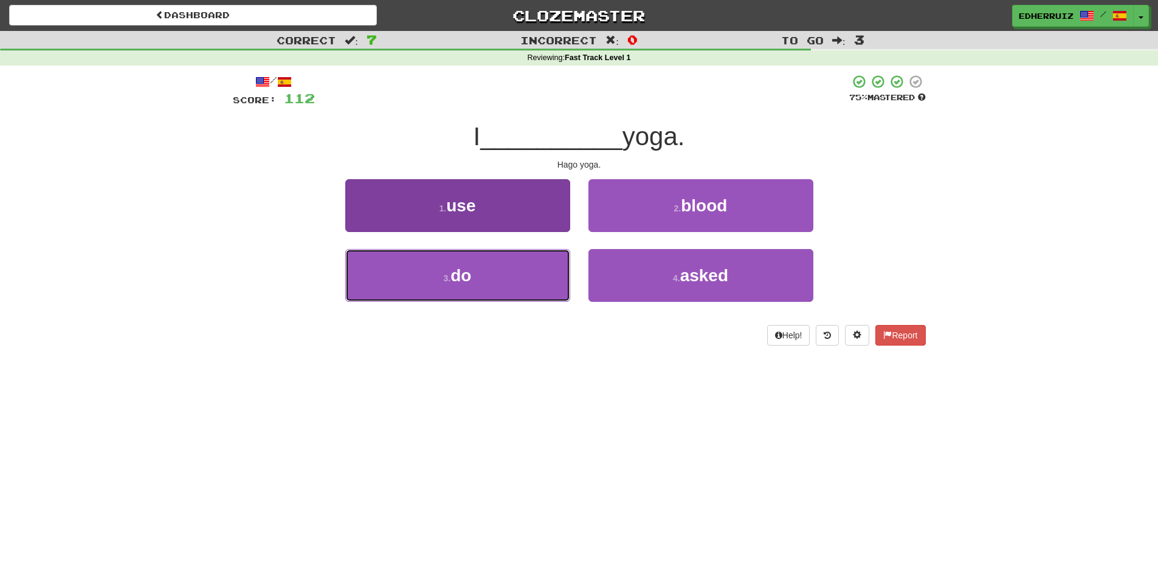
drag, startPoint x: 534, startPoint y: 279, endPoint x: 529, endPoint y: 282, distance: 6.3
click at [529, 282] on button "3 . do" at bounding box center [457, 275] width 225 height 53
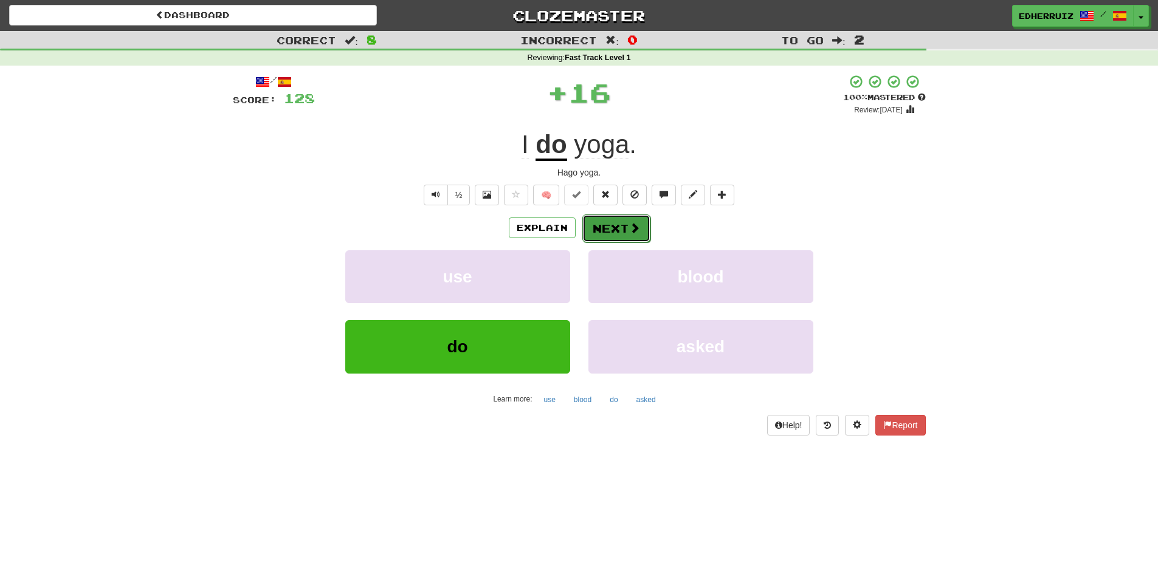
click at [605, 236] on button "Next" at bounding box center [616, 229] width 68 height 28
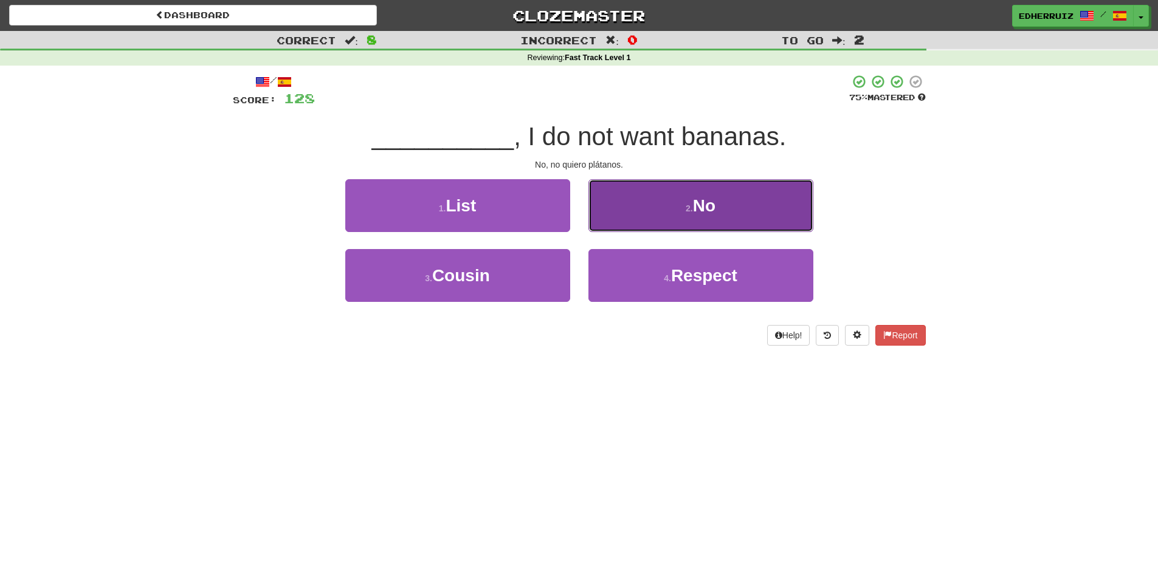
click at [642, 214] on button "2 . No" at bounding box center [700, 205] width 225 height 53
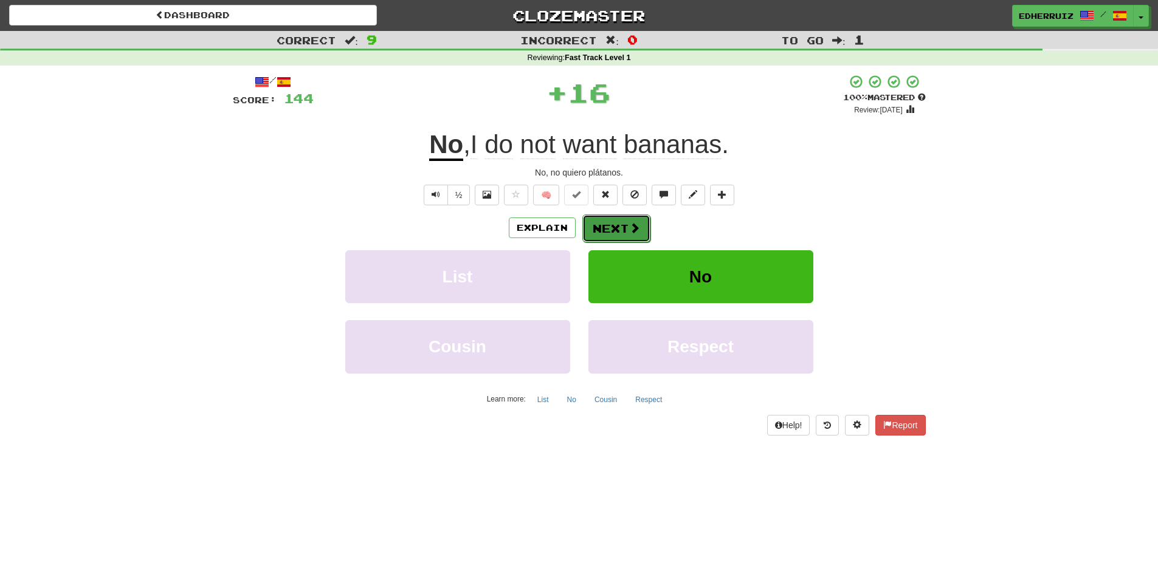
click at [624, 229] on button "Next" at bounding box center [616, 229] width 68 height 28
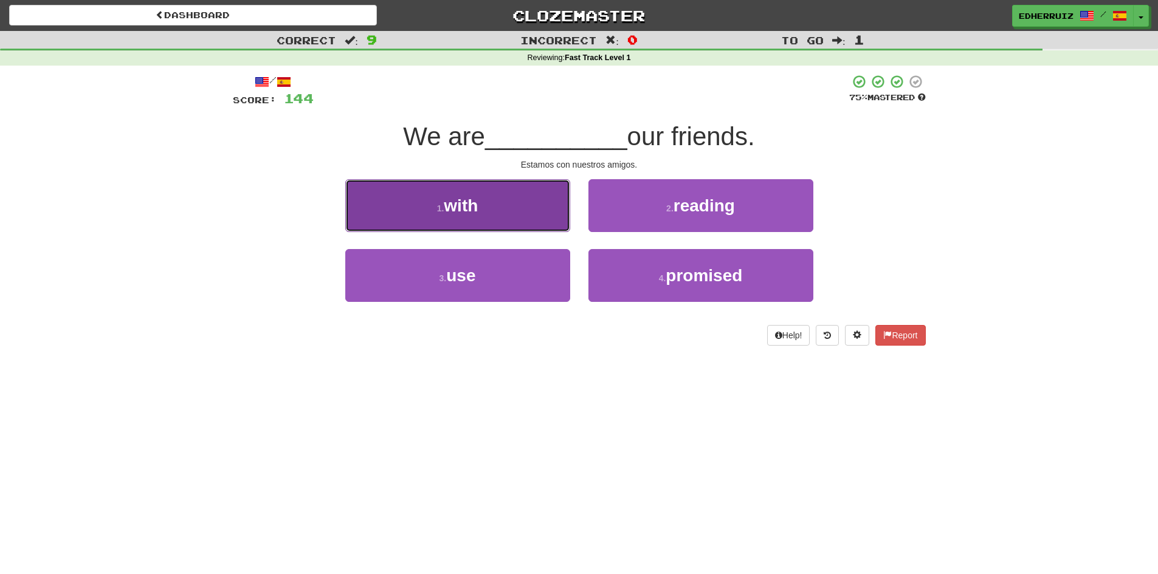
click at [525, 218] on button "1 . with" at bounding box center [457, 205] width 225 height 53
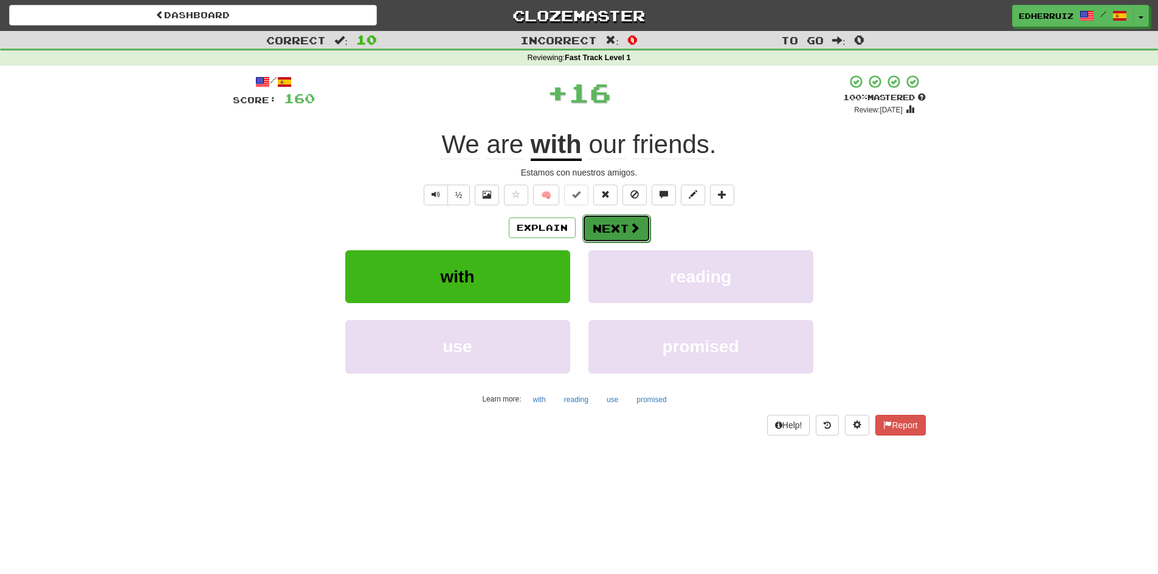
click at [619, 224] on button "Next" at bounding box center [616, 229] width 68 height 28
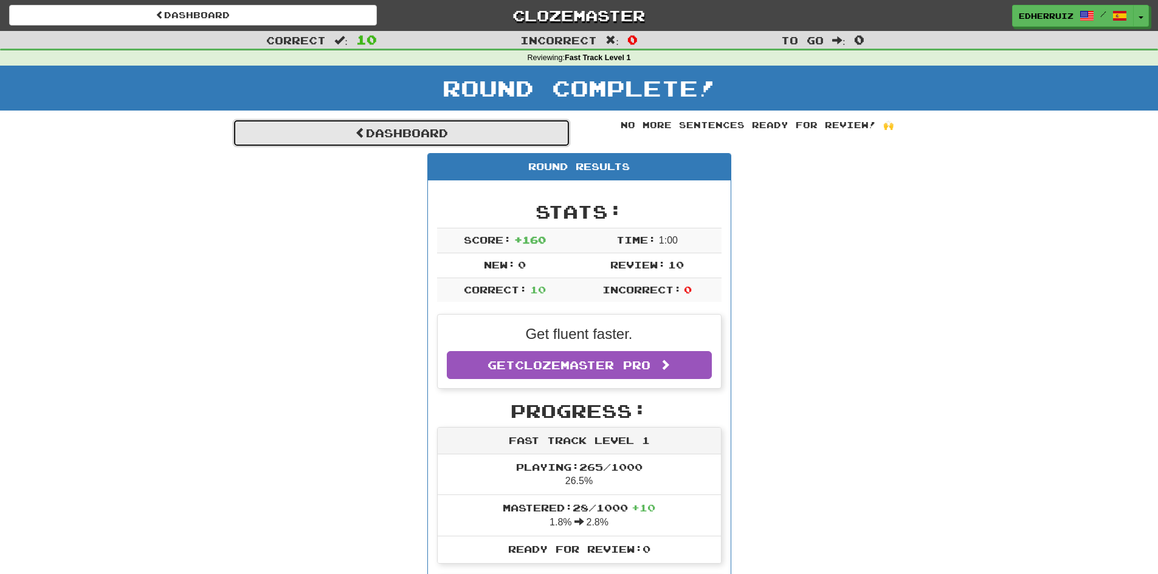
click at [501, 134] on link "Dashboard" at bounding box center [401, 133] width 337 height 28
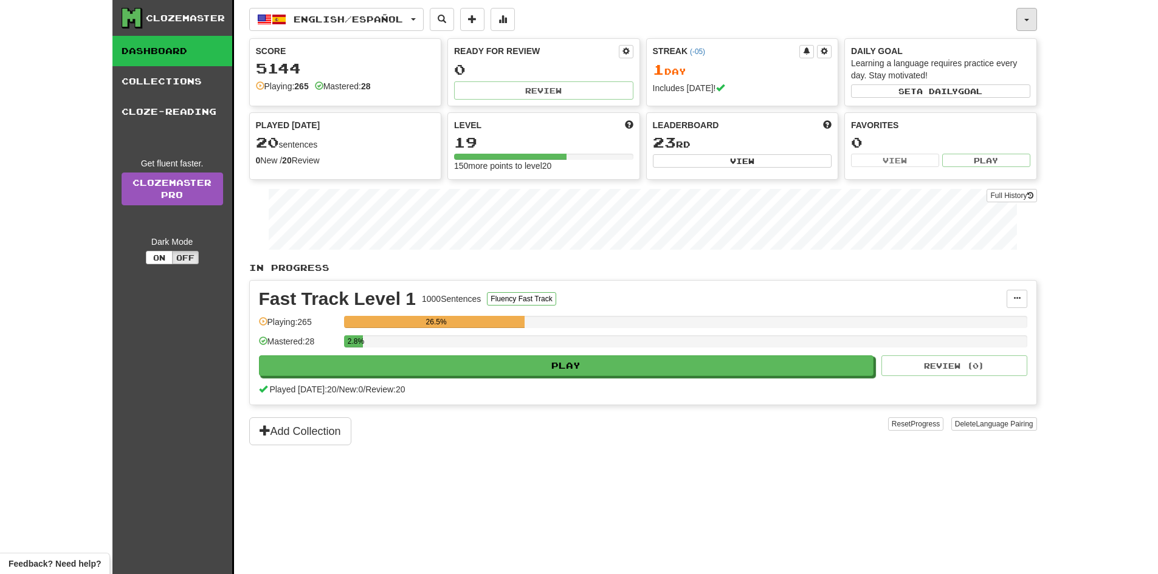
click at [1030, 22] on button "button" at bounding box center [1026, 19] width 21 height 23
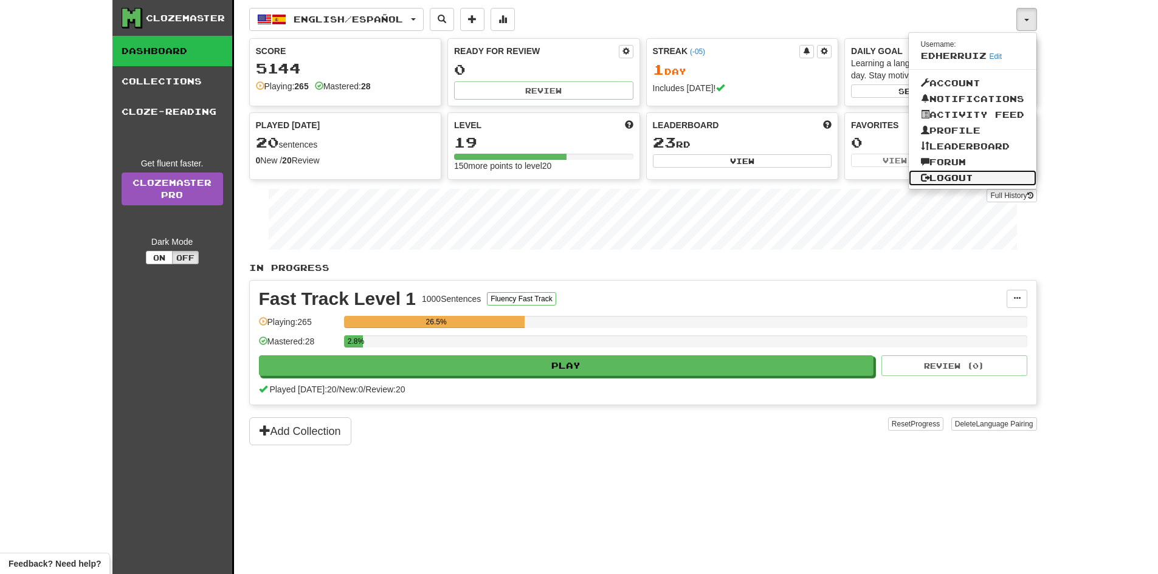
click at [983, 175] on link "Logout" at bounding box center [973, 178] width 128 height 16
